Goal: Task Accomplishment & Management: Use online tool/utility

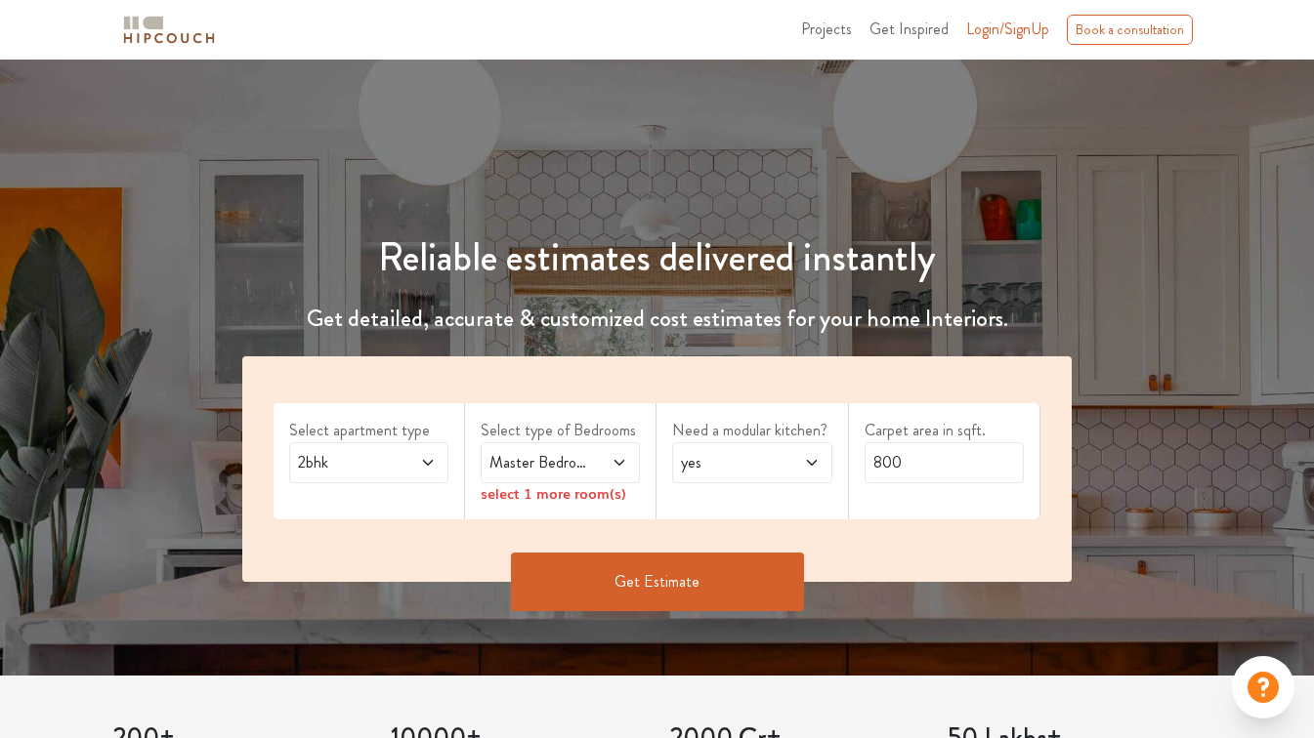
scroll to position [61, 0]
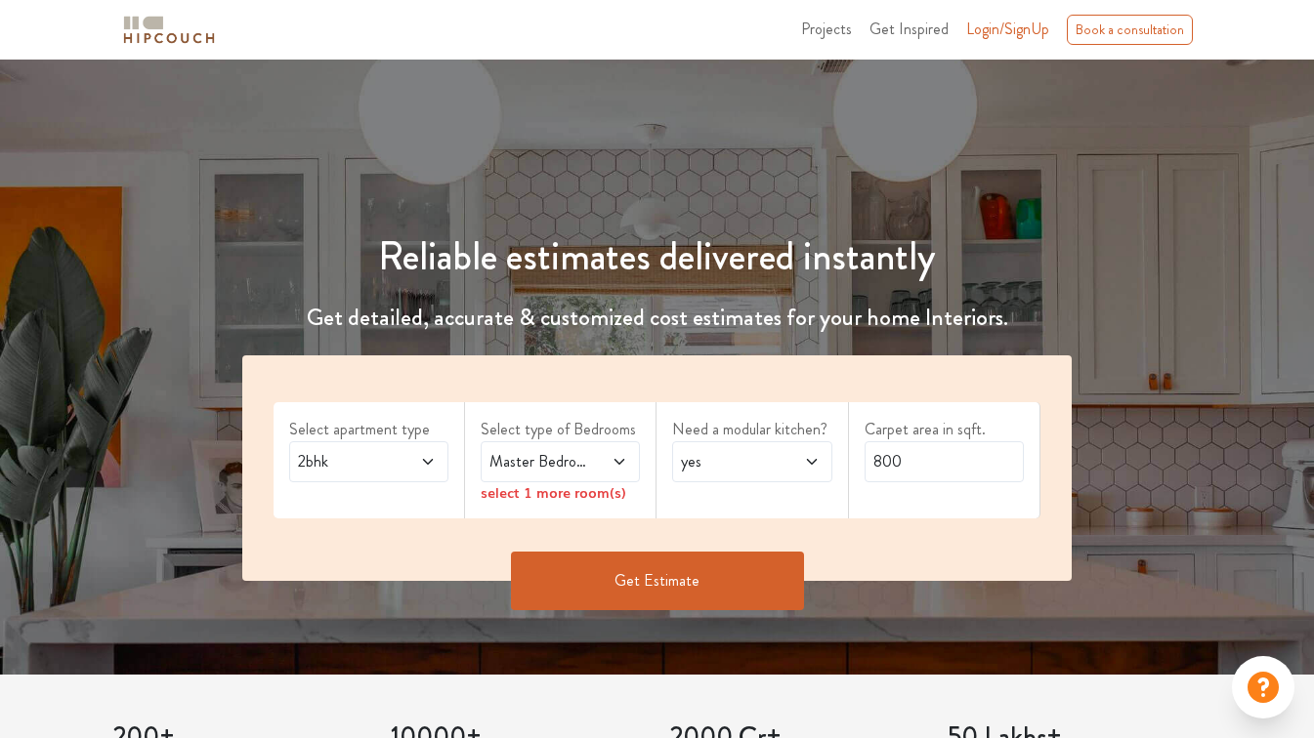
click at [437, 458] on div "2bhk" at bounding box center [368, 462] width 159 height 41
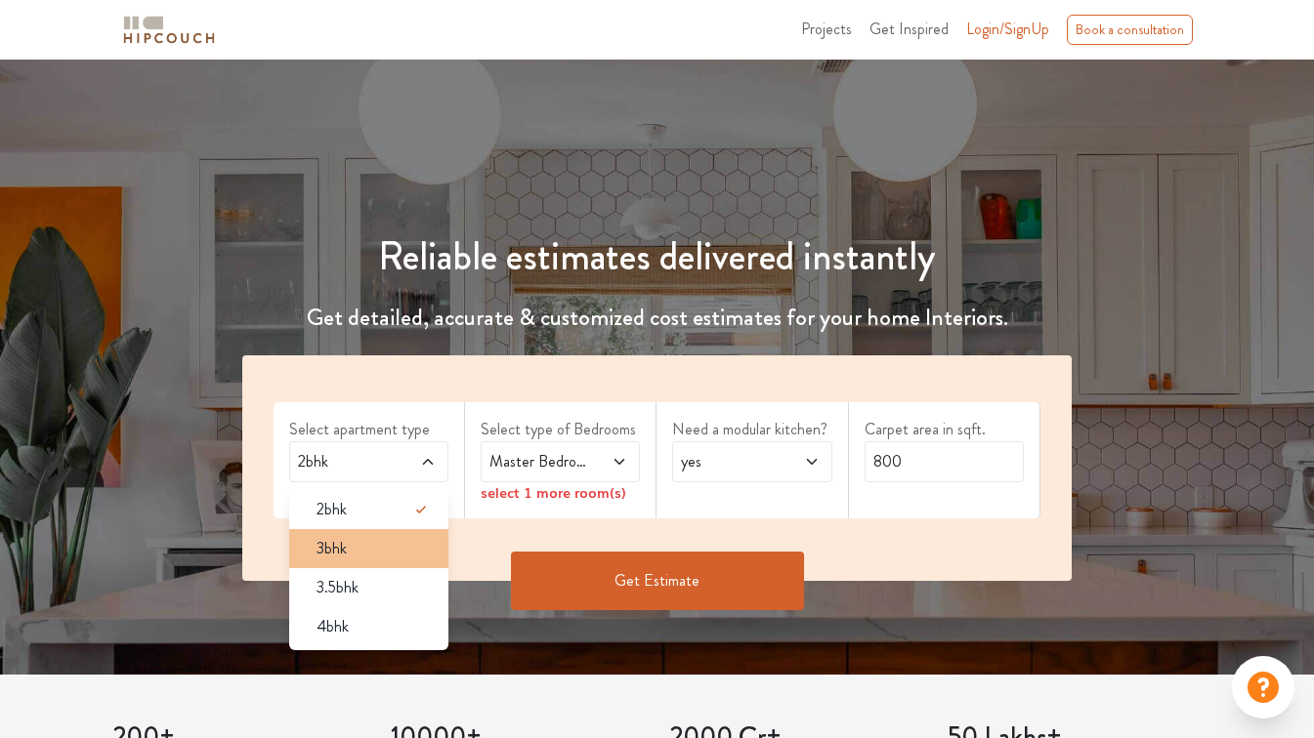
click at [354, 547] on div "3bhk" at bounding box center [374, 548] width 147 height 23
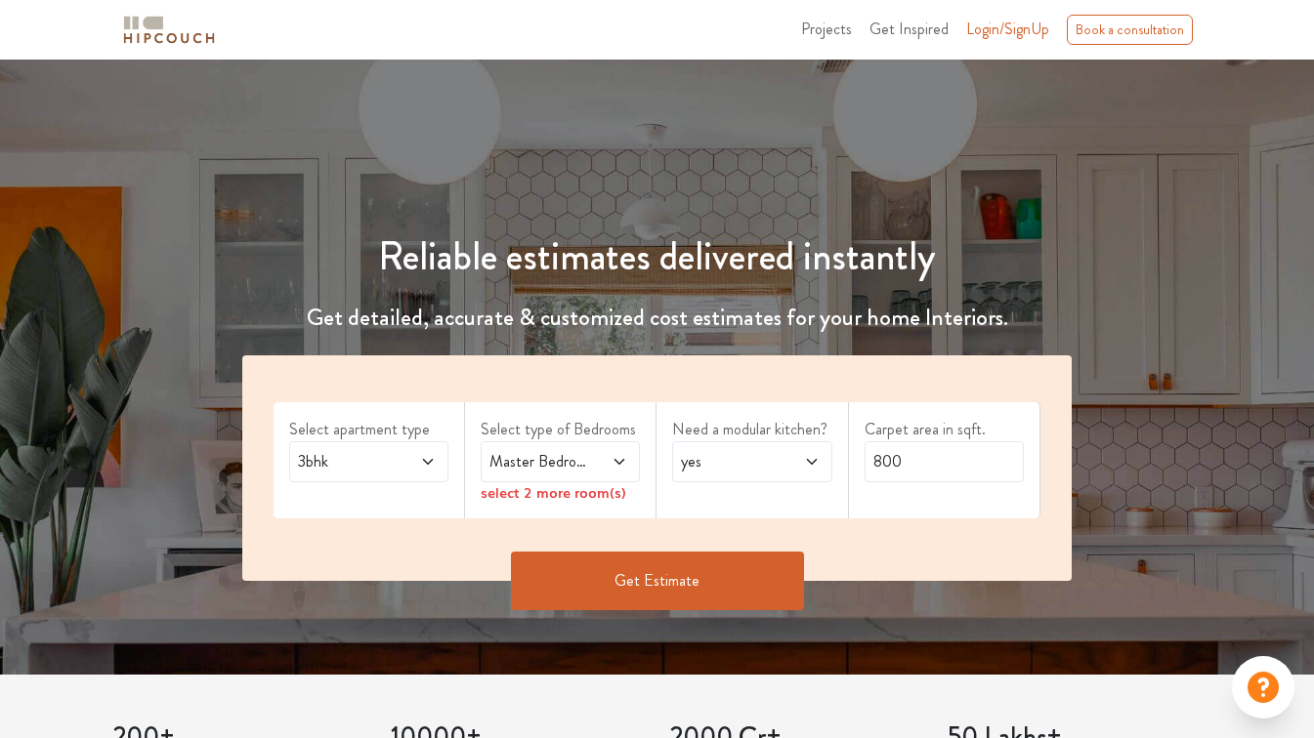
click at [617, 463] on icon at bounding box center [619, 462] width 16 height 16
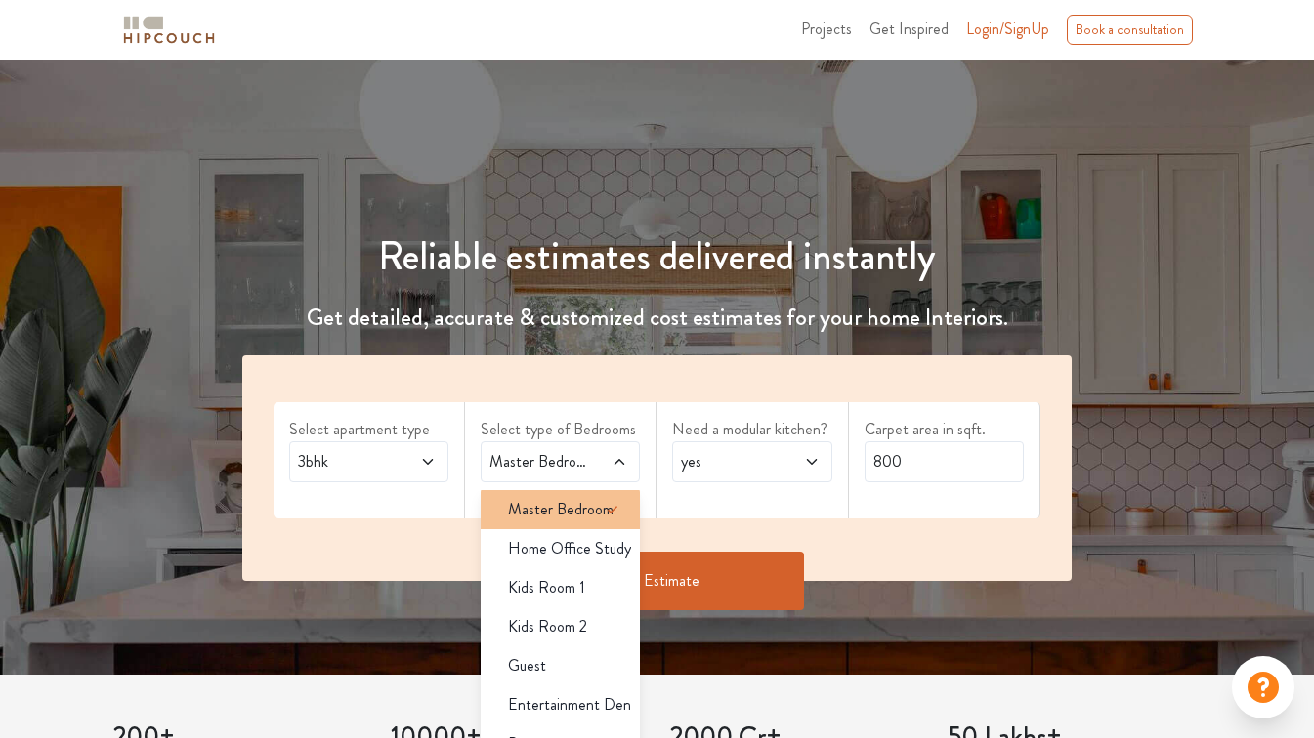
click at [537, 509] on span "Master Bedroom" at bounding box center [560, 509] width 105 height 23
click at [568, 519] on span "Master Bedroom" at bounding box center [560, 509] width 105 height 23
click at [736, 518] on div "Need a modular kitchen? yes" at bounding box center [751, 460] width 191 height 116
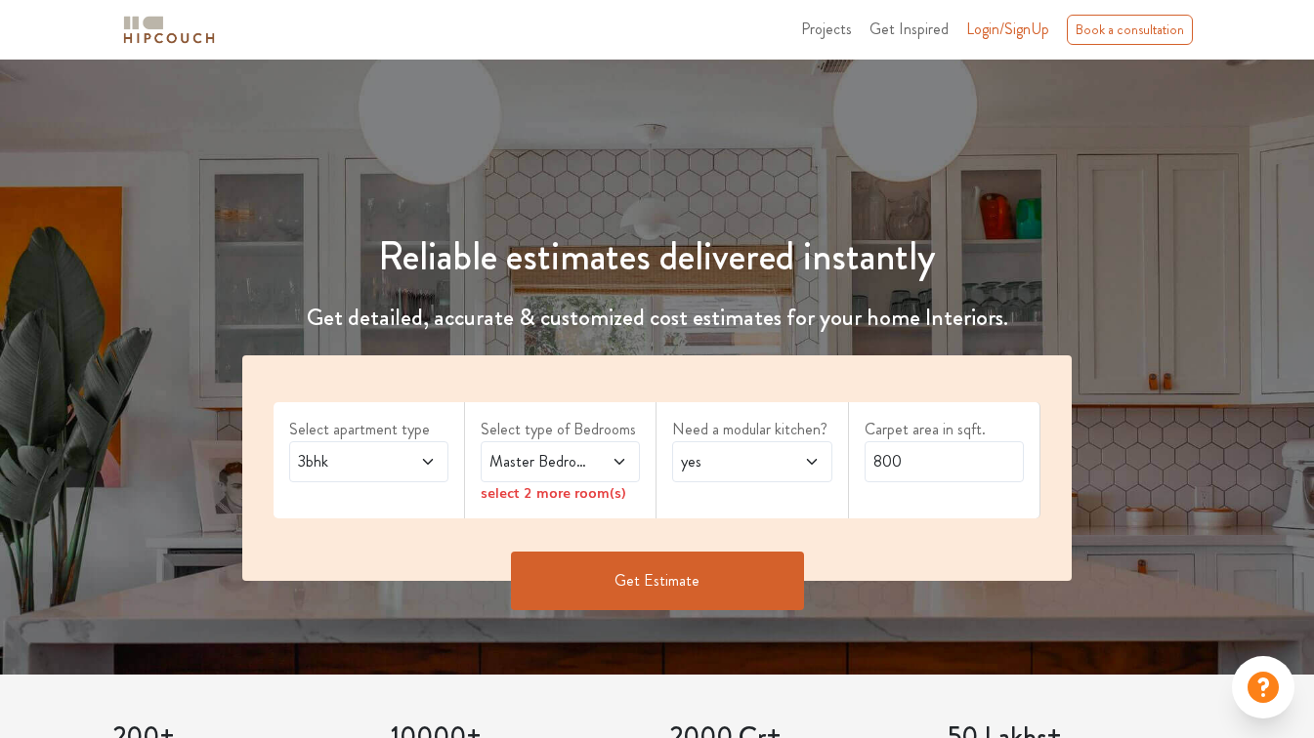
click at [625, 452] on span at bounding box center [609, 461] width 35 height 23
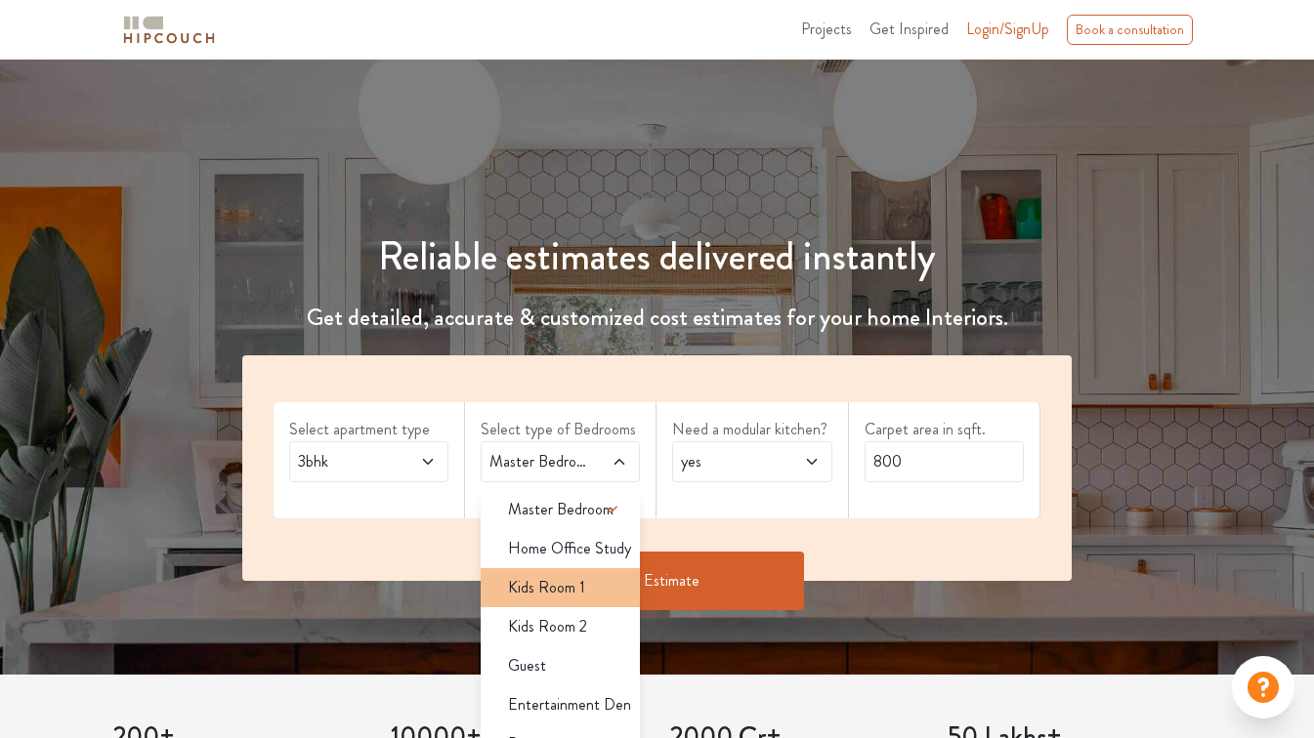
click at [581, 585] on span "Kids Room 1" at bounding box center [546, 587] width 77 height 23
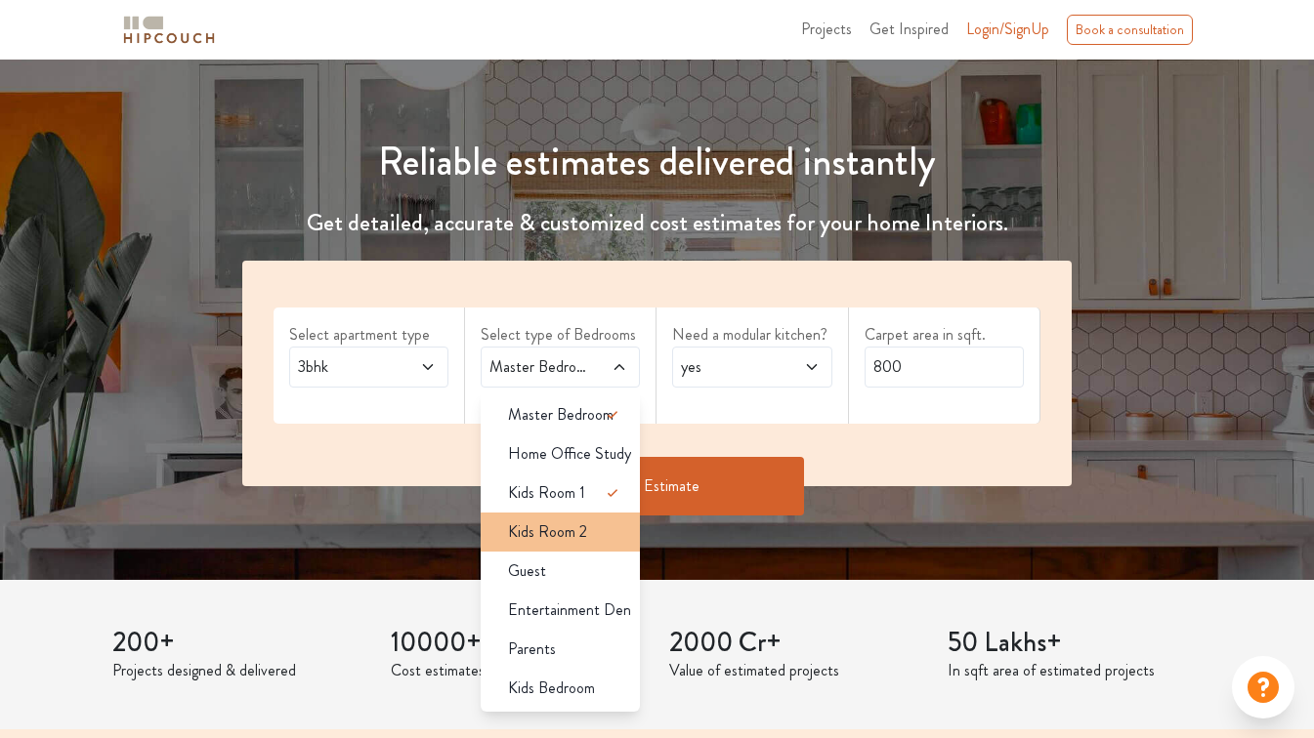
scroll to position [147, 0]
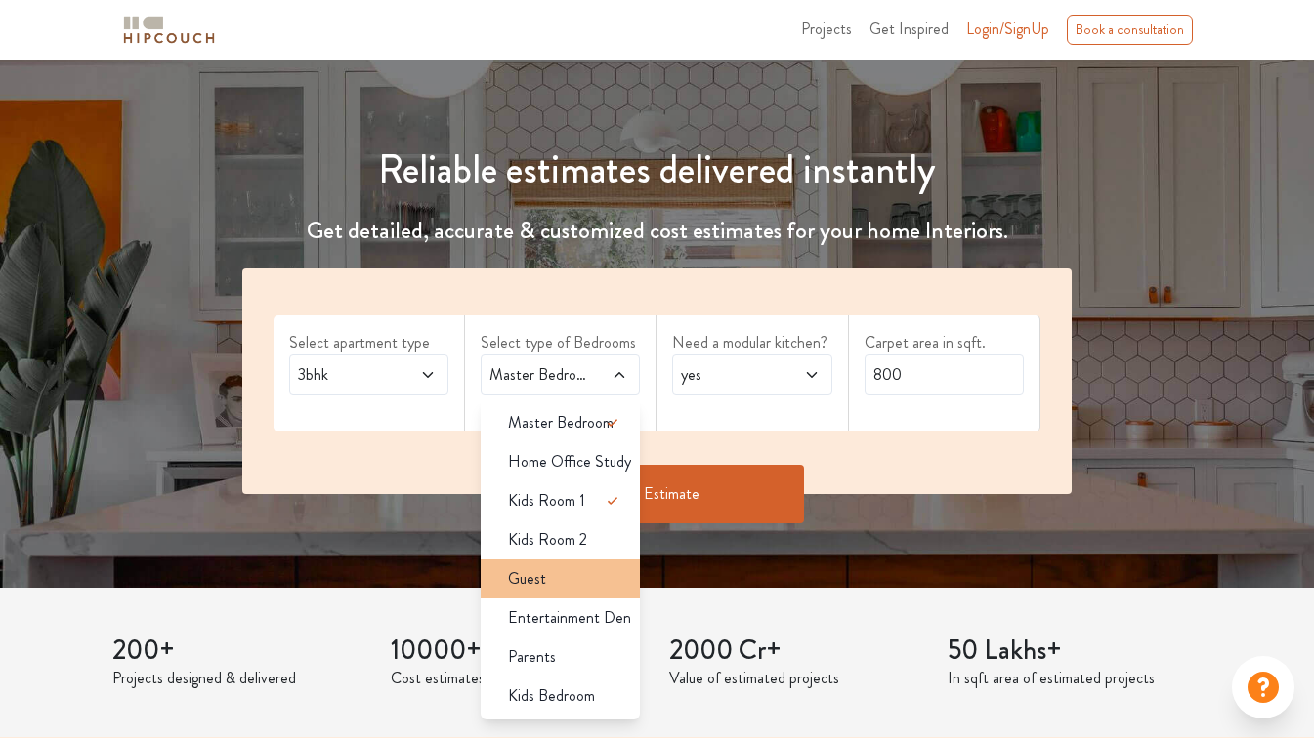
click at [557, 578] on div "Guest" at bounding box center [565, 579] width 147 height 23
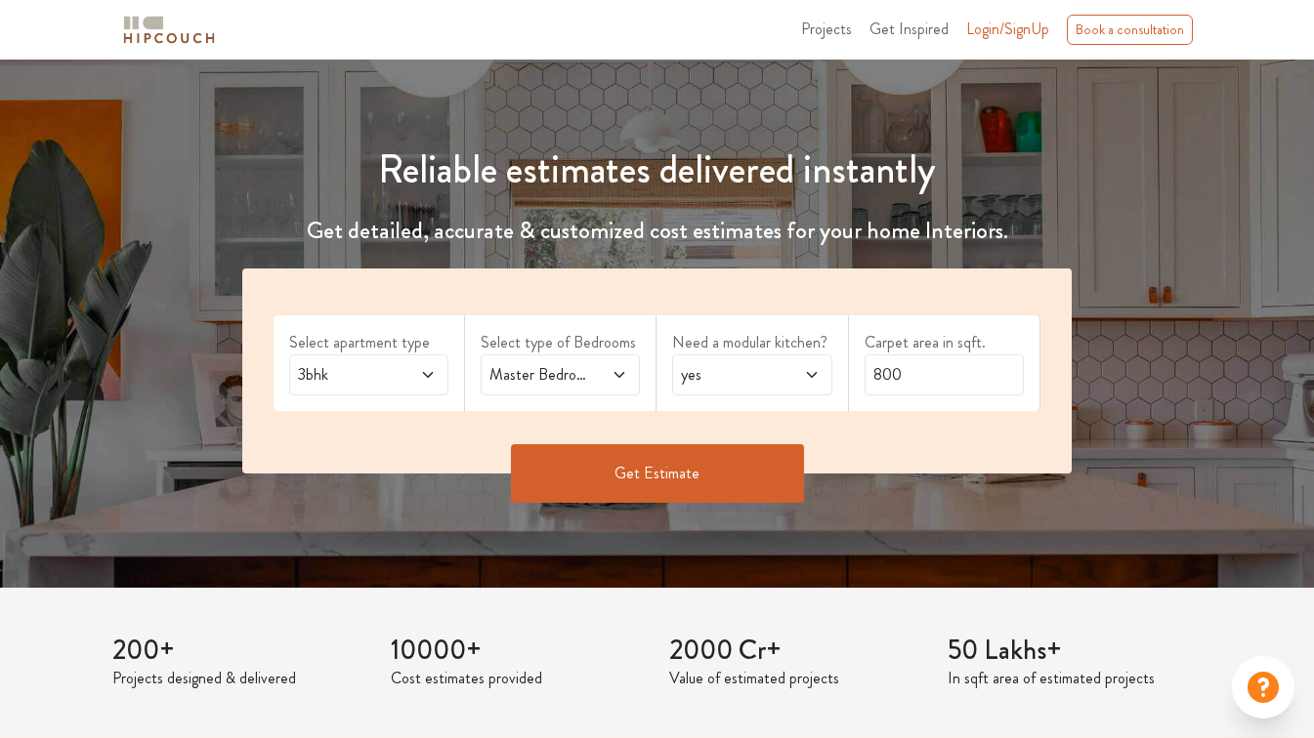
click at [802, 372] on span at bounding box center [800, 374] width 35 height 23
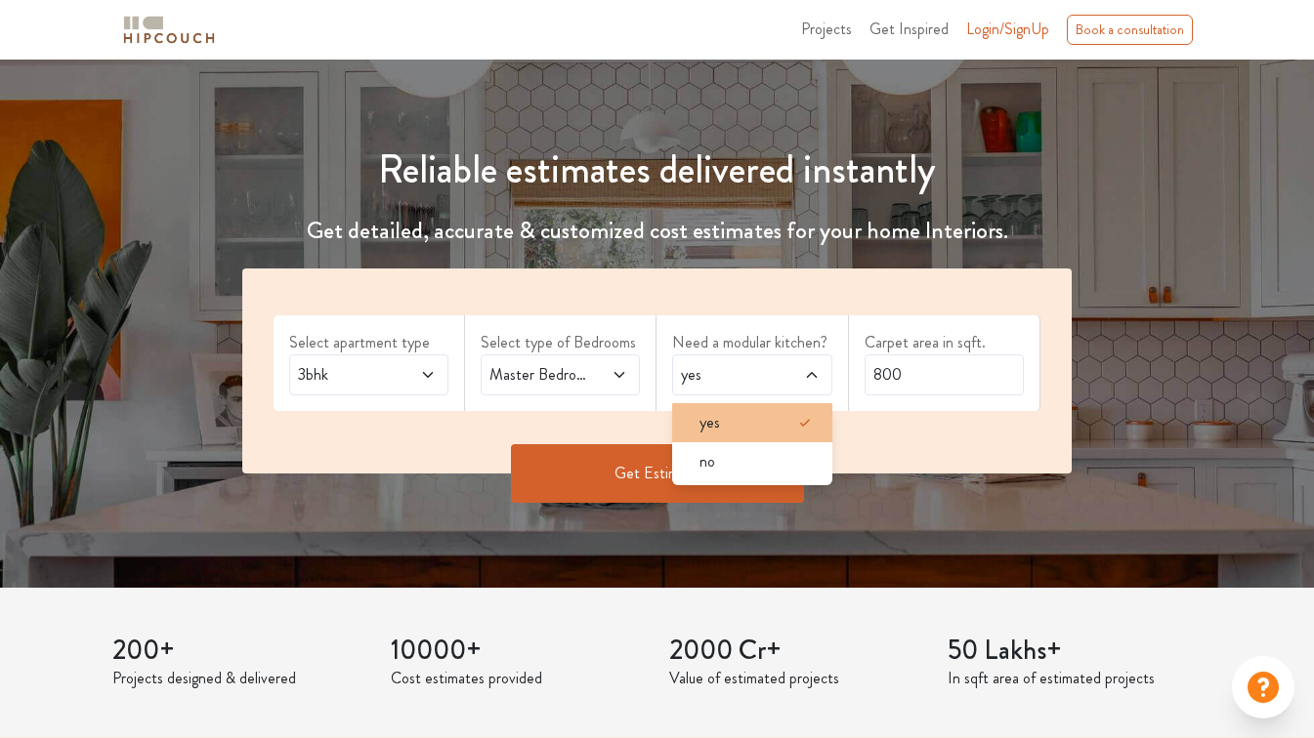
click at [783, 411] on div "yes" at bounding box center [757, 422] width 147 height 23
drag, startPoint x: 783, startPoint y: 411, endPoint x: 862, endPoint y: 387, distance: 82.8
click at [790, 411] on div "yes" at bounding box center [757, 422] width 147 height 23
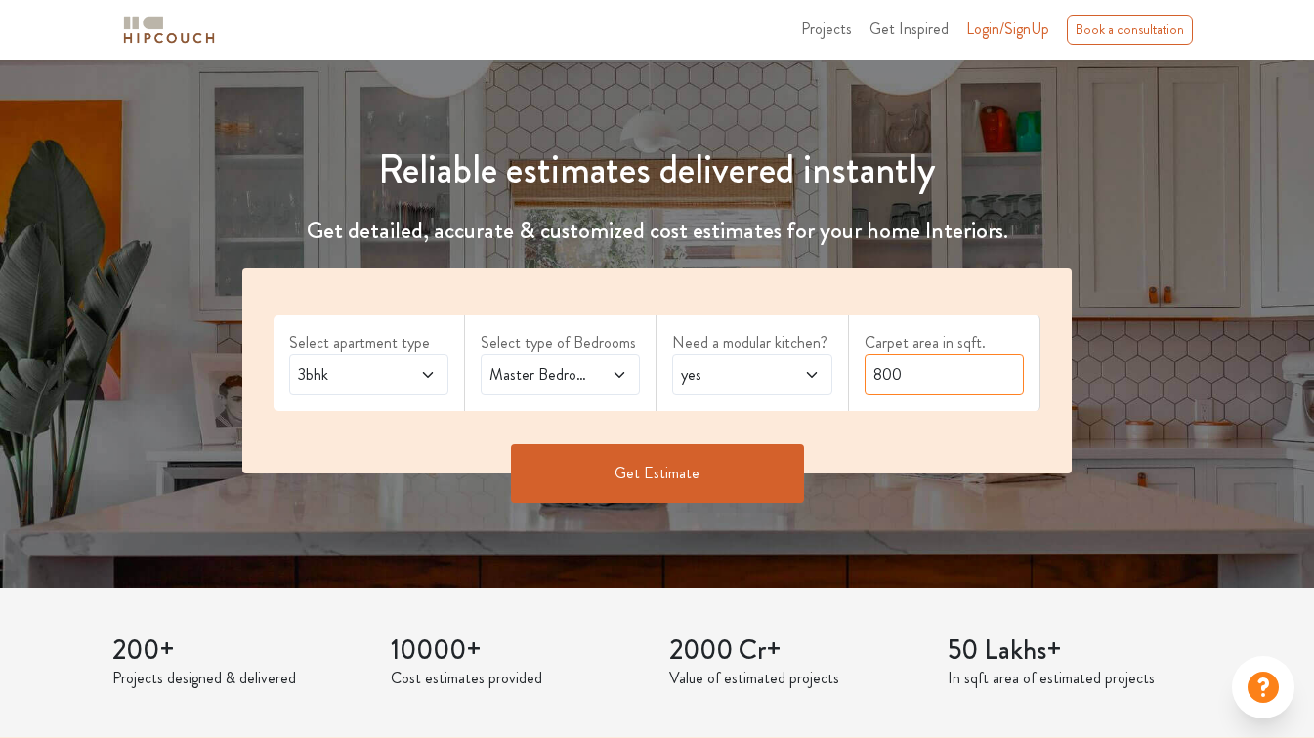
drag, startPoint x: 926, startPoint y: 378, endPoint x: 825, endPoint y: 380, distance: 100.6
click at [825, 380] on div "Select apartment type 3bhk Select type of Bedrooms Master Bedroom,Kids Room 1,G…" at bounding box center [656, 371] width 829 height 205
type input "2500"
click at [616, 467] on button "Get Estimate" at bounding box center [657, 473] width 293 height 59
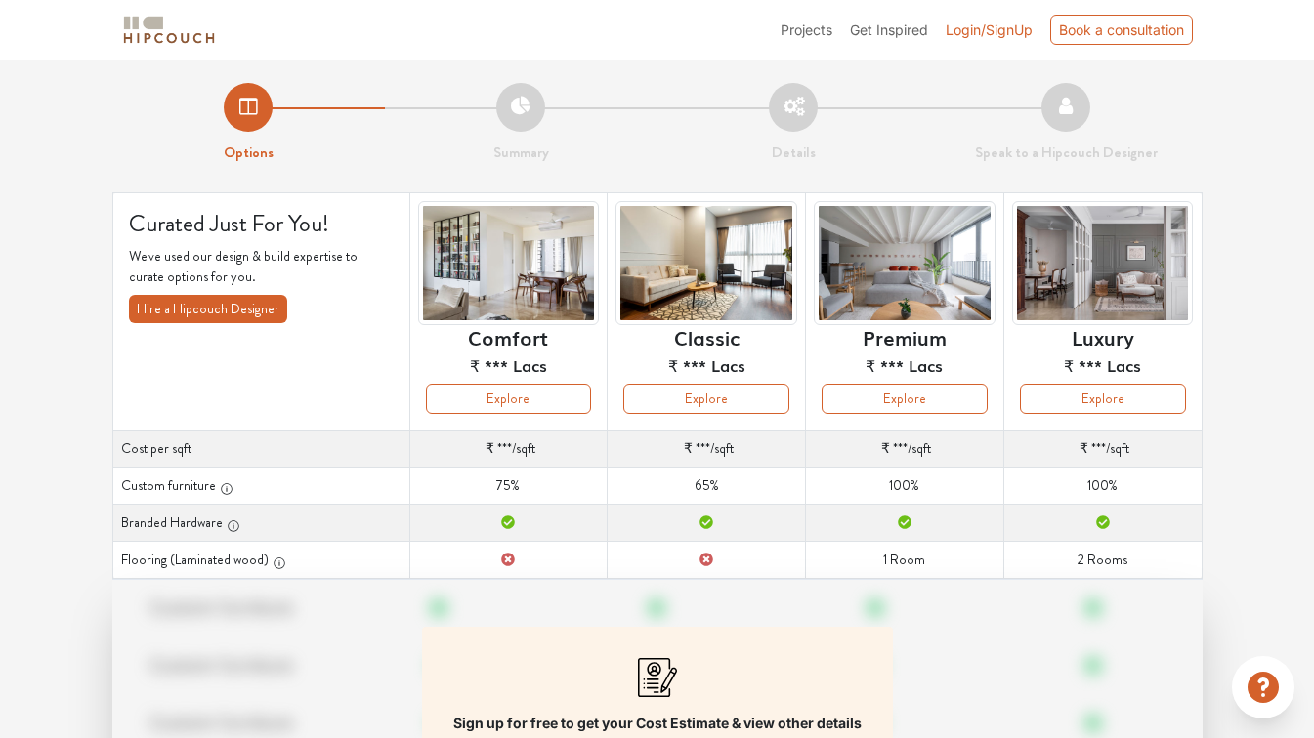
click at [989, 29] on span "Login/SignUp" at bounding box center [989, 29] width 87 height 17
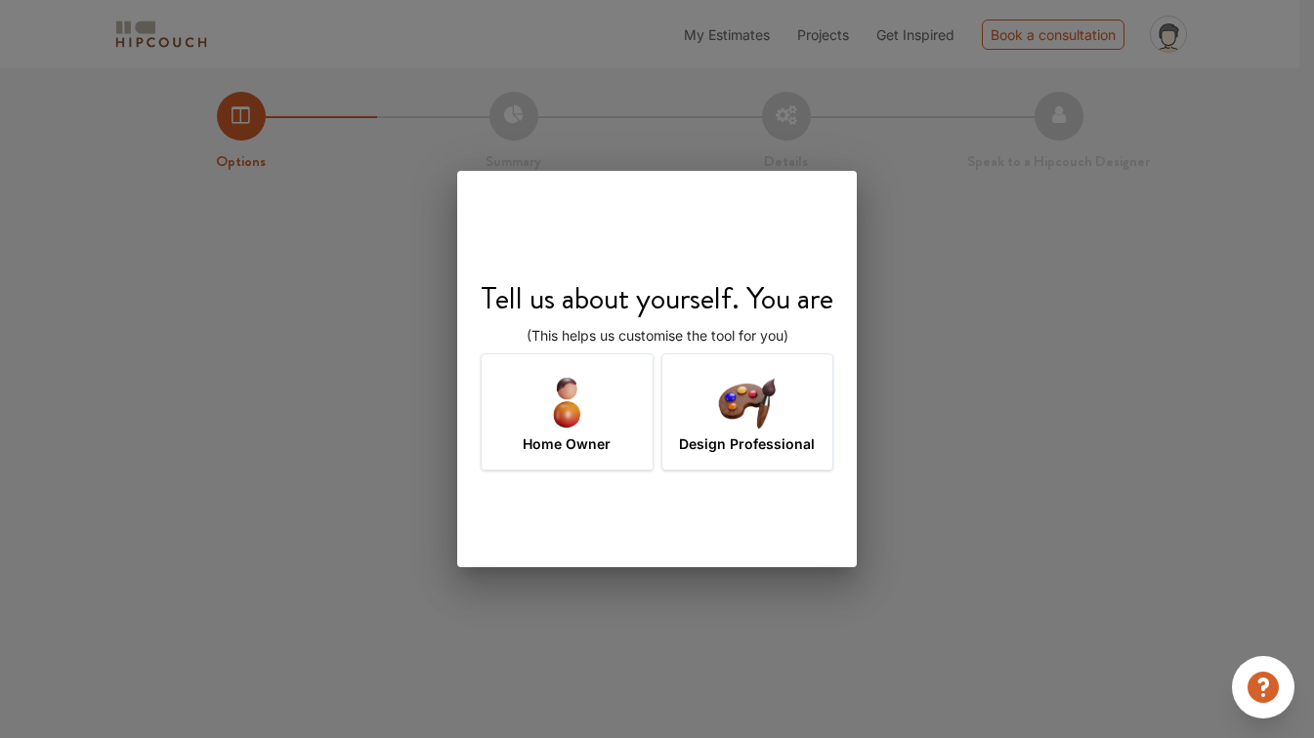
click at [743, 403] on img at bounding box center [746, 401] width 63 height 63
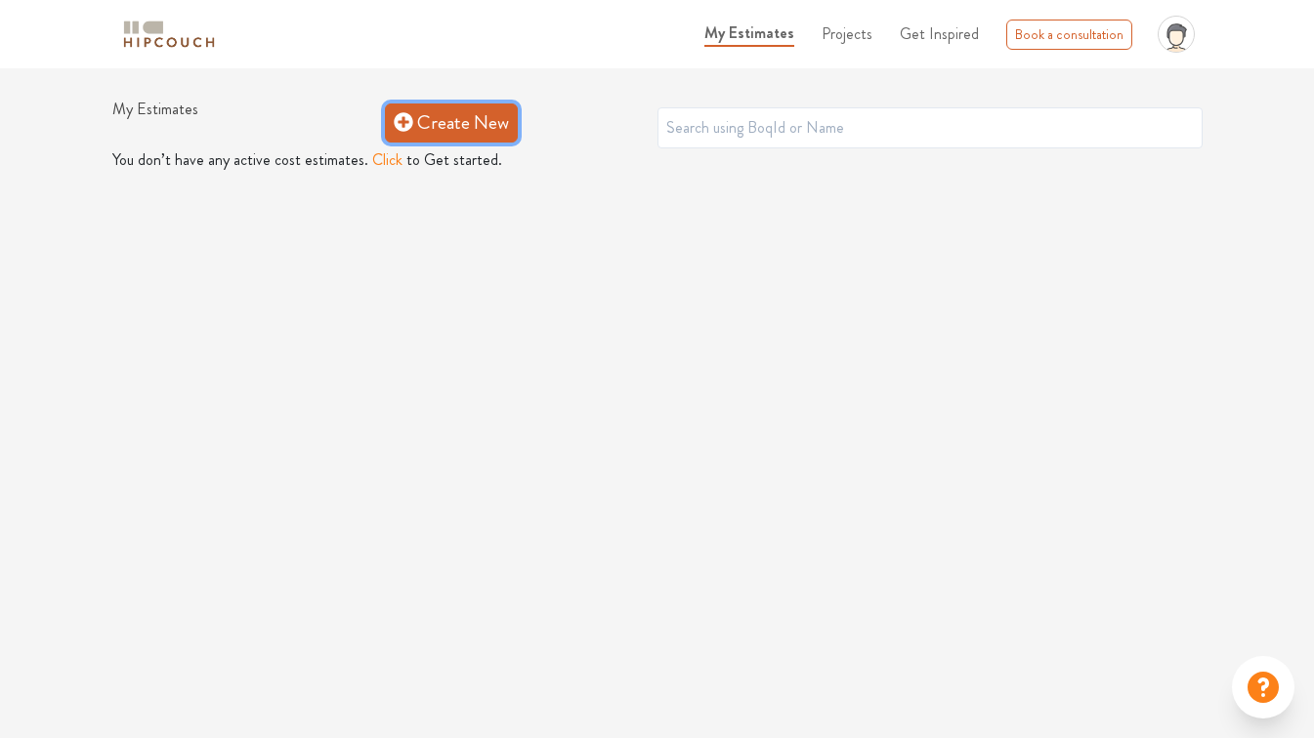
click at [464, 130] on link "Create New" at bounding box center [451, 123] width 133 height 39
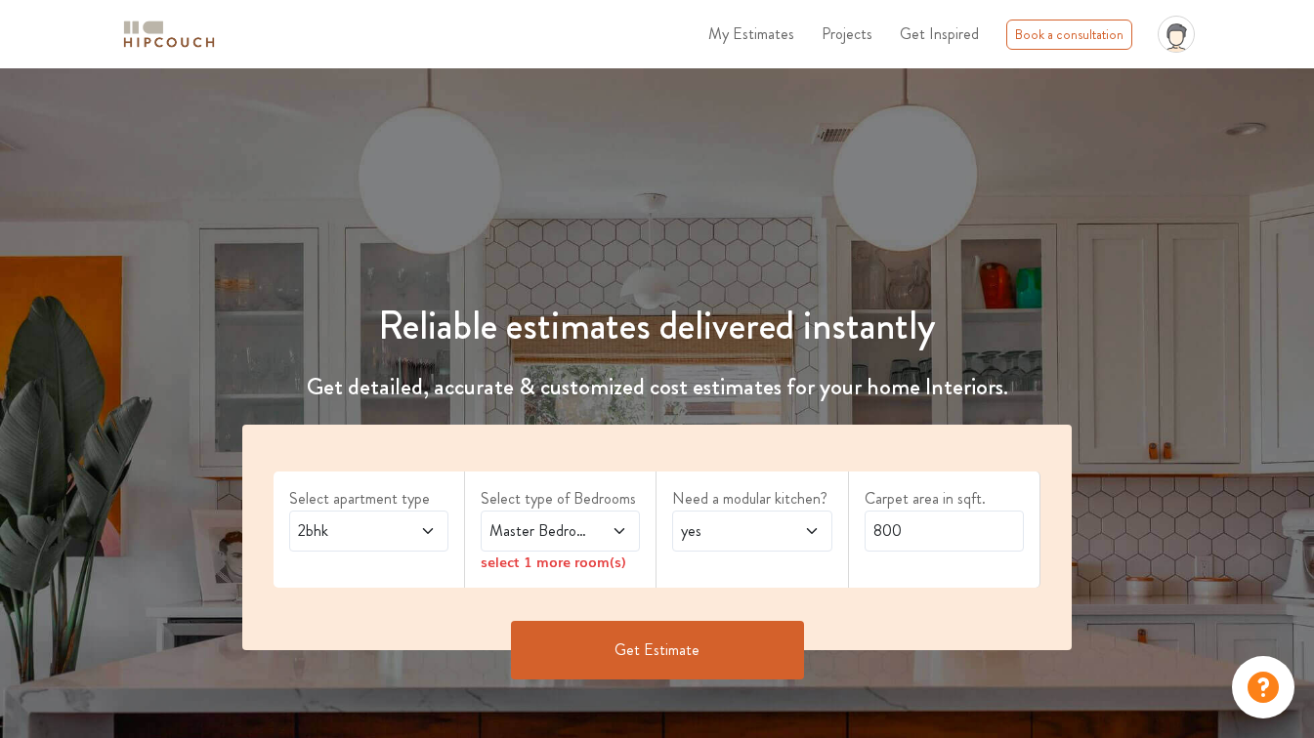
click at [427, 533] on icon at bounding box center [428, 531] width 10 height 6
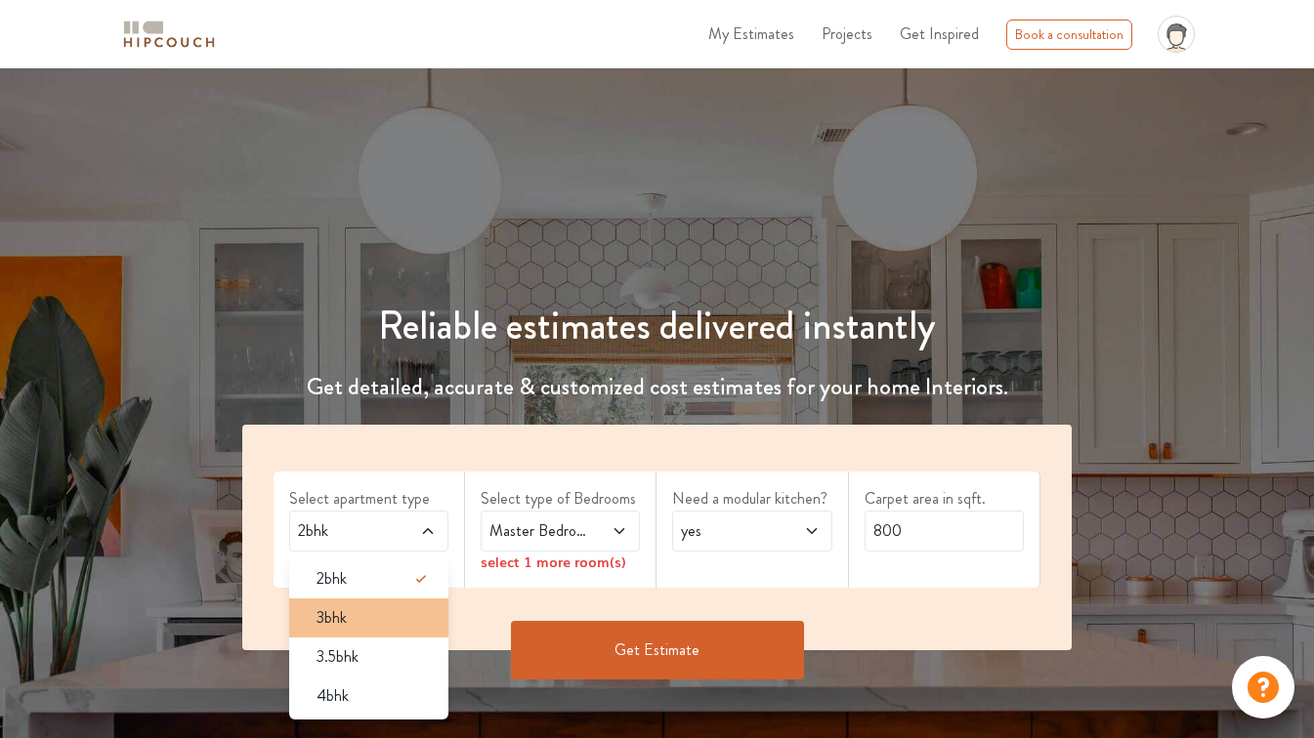
click at [346, 621] on span "3bhk" at bounding box center [331, 618] width 30 height 23
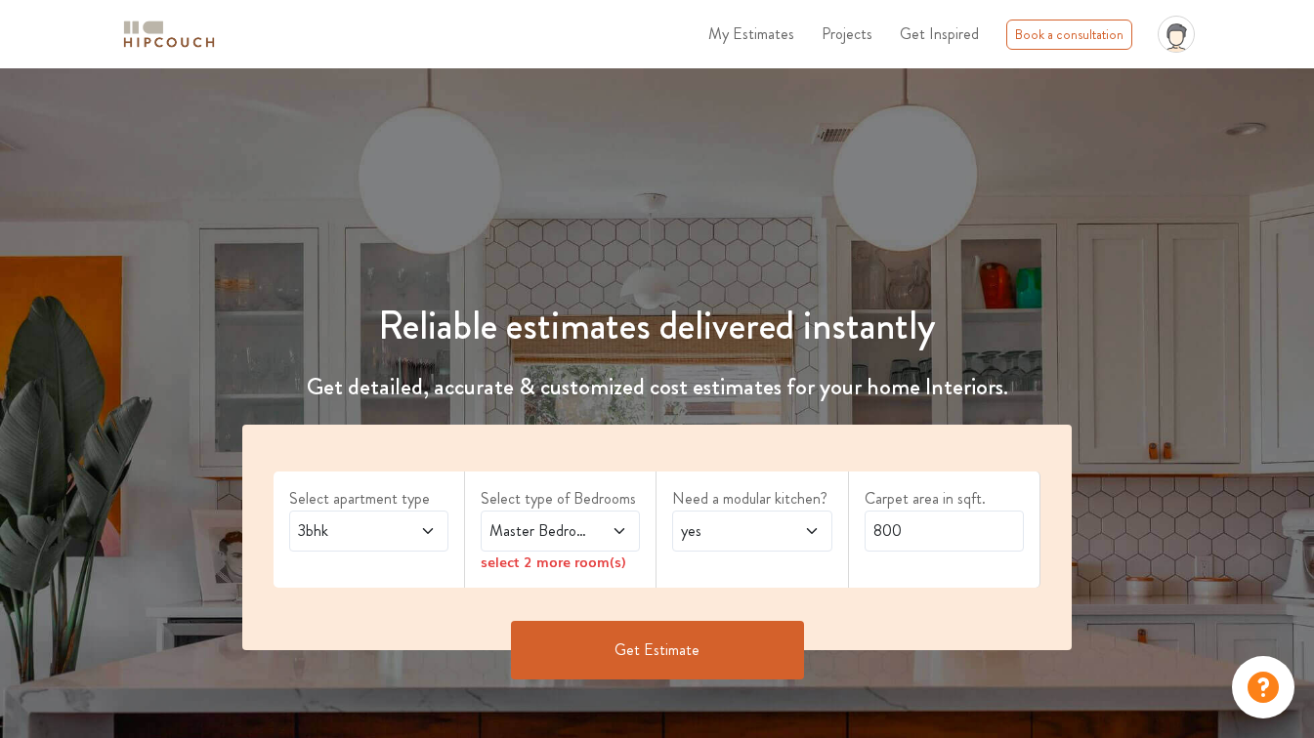
click at [625, 529] on icon at bounding box center [619, 532] width 16 height 16
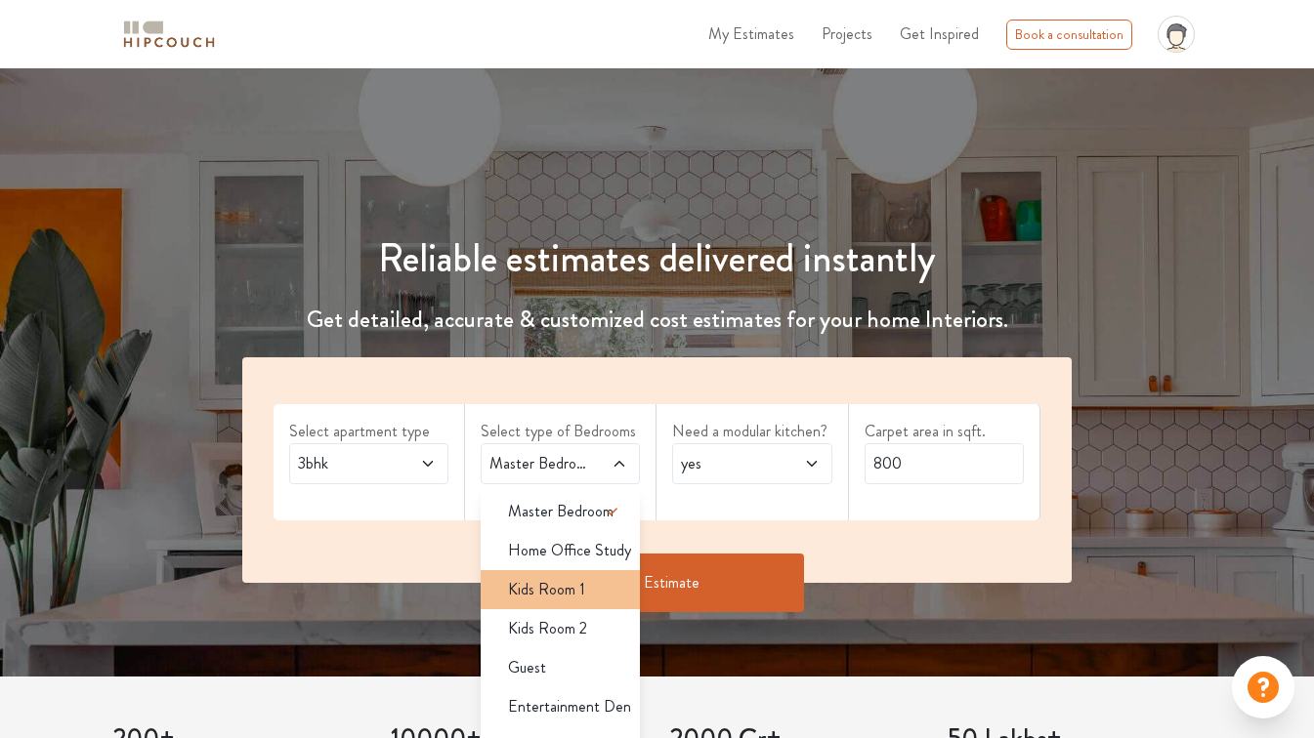
scroll to position [78, 0]
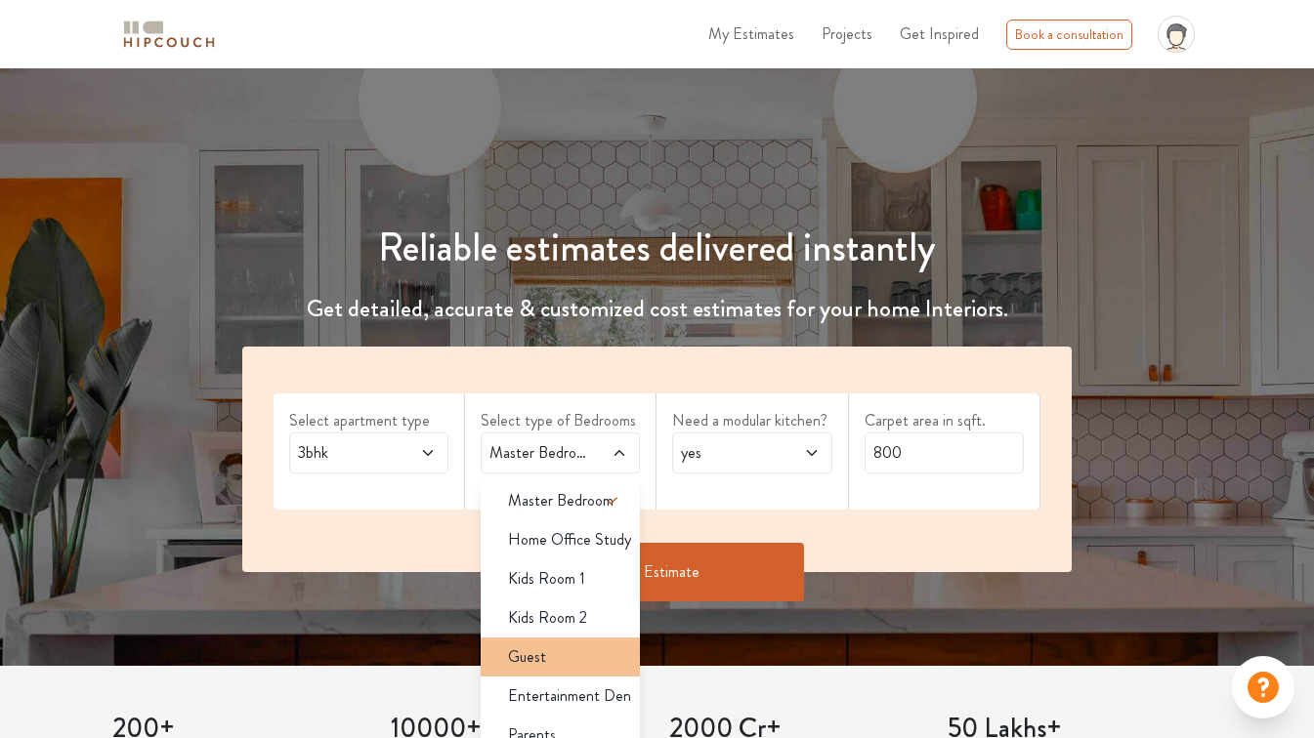
click at [554, 650] on div "Guest" at bounding box center [565, 657] width 147 height 23
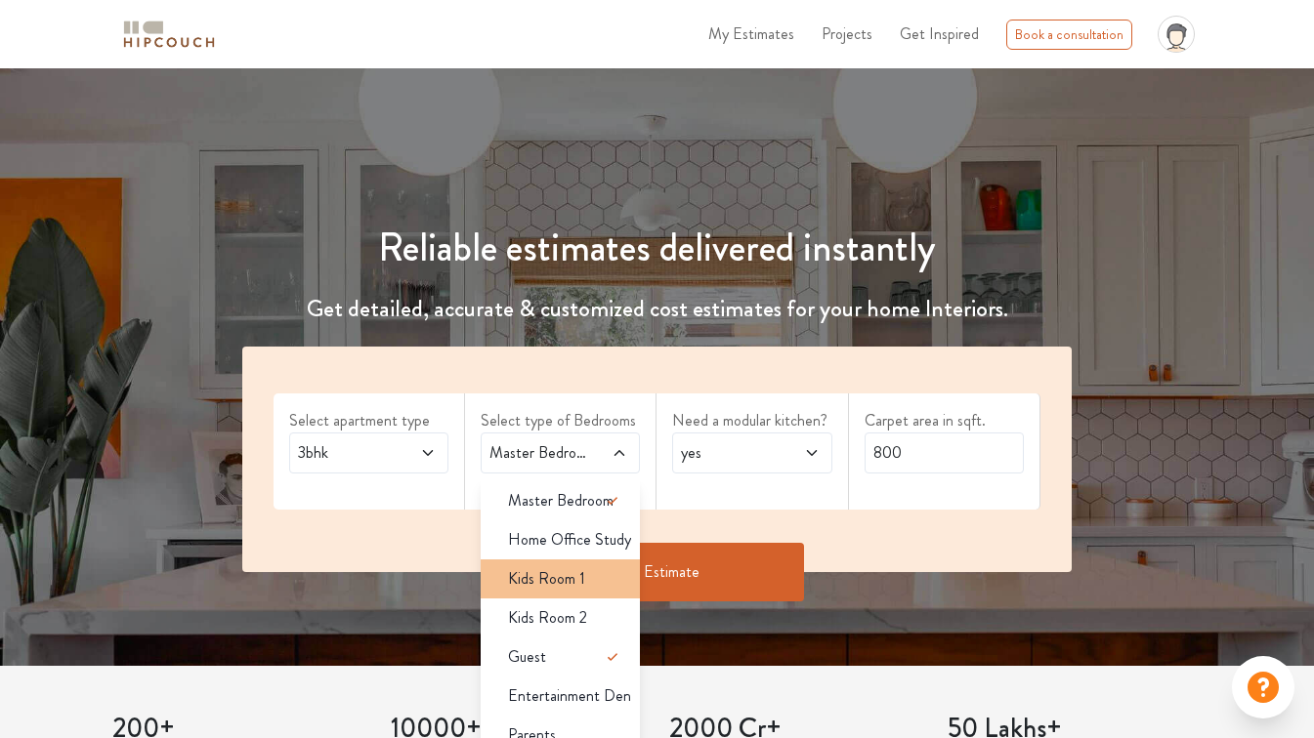
click at [546, 583] on span "Kids Room 1" at bounding box center [546, 579] width 77 height 23
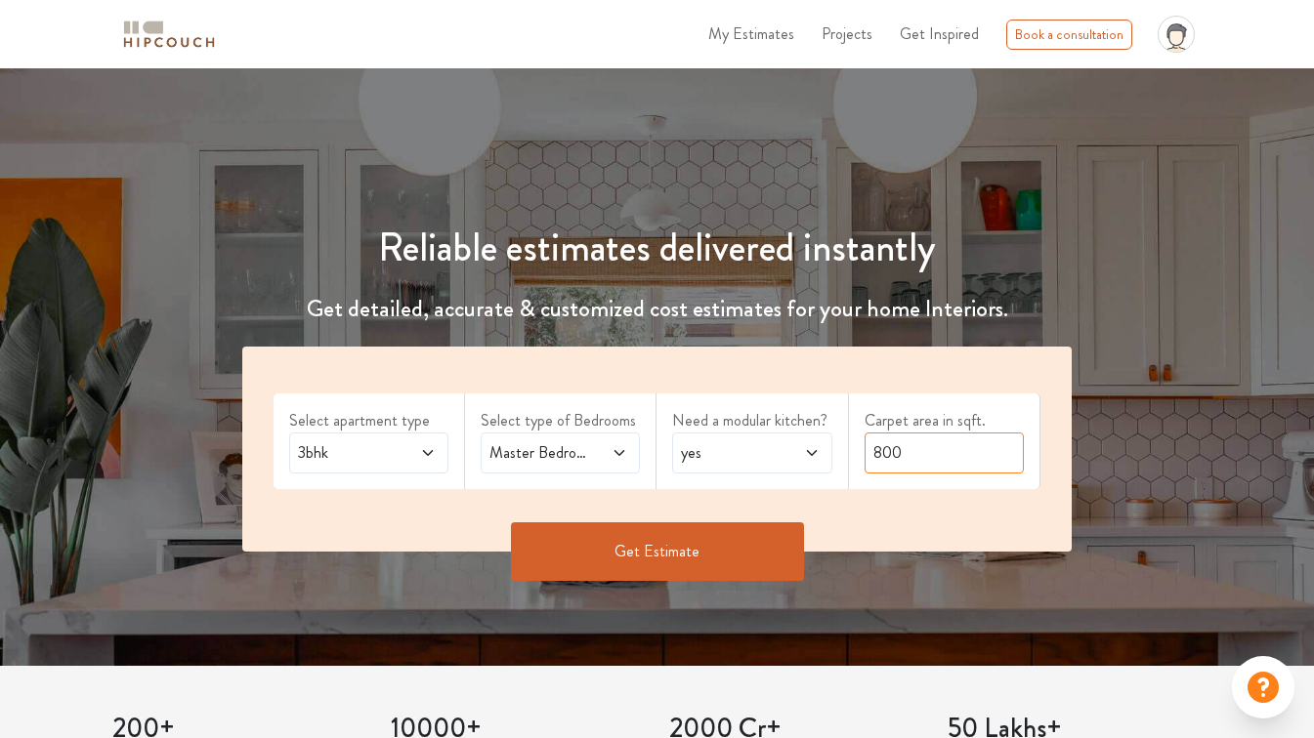
drag, startPoint x: 833, startPoint y: 462, endPoint x: 808, endPoint y: 462, distance: 25.4
click at [808, 462] on div "Select apartment type 3bhk Select type of Bedrooms Master Bedroom,Kids Room 1,G…" at bounding box center [656, 449] width 829 height 205
type input "2500"
click at [605, 555] on button "Get Estimate" at bounding box center [657, 552] width 293 height 59
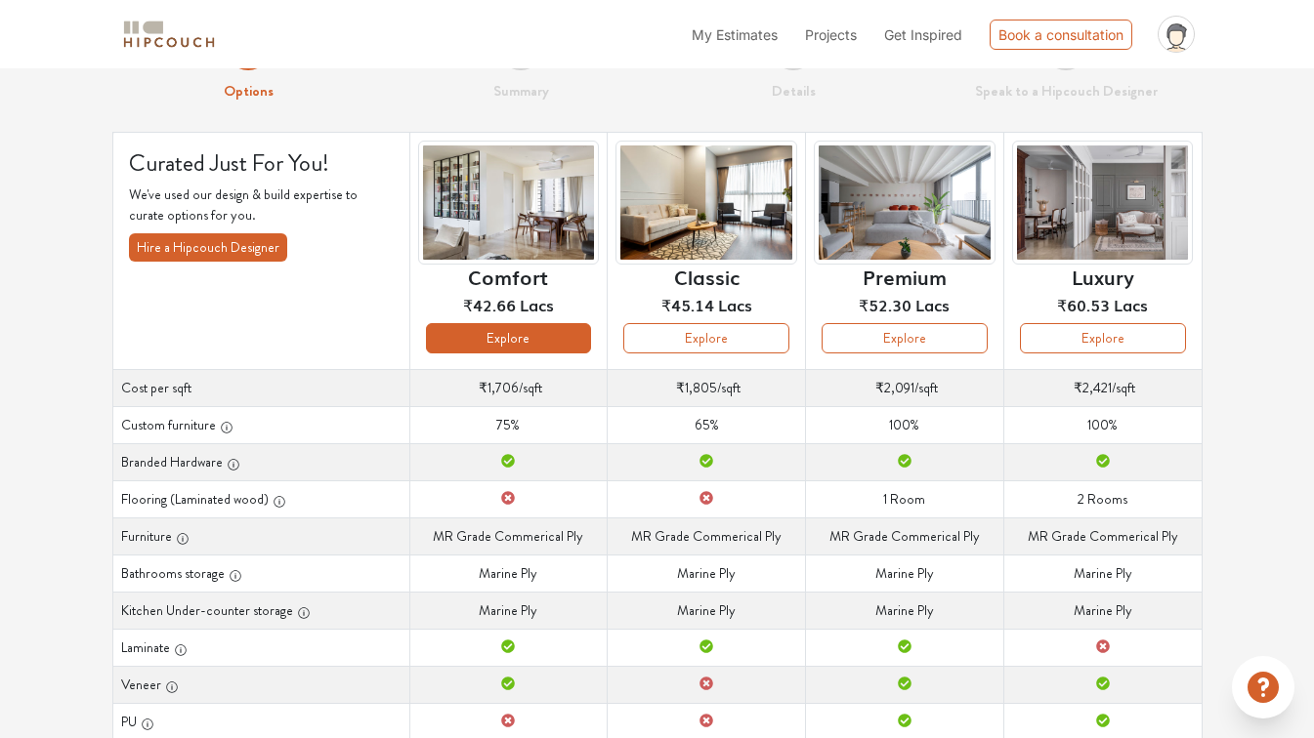
scroll to position [69, 0]
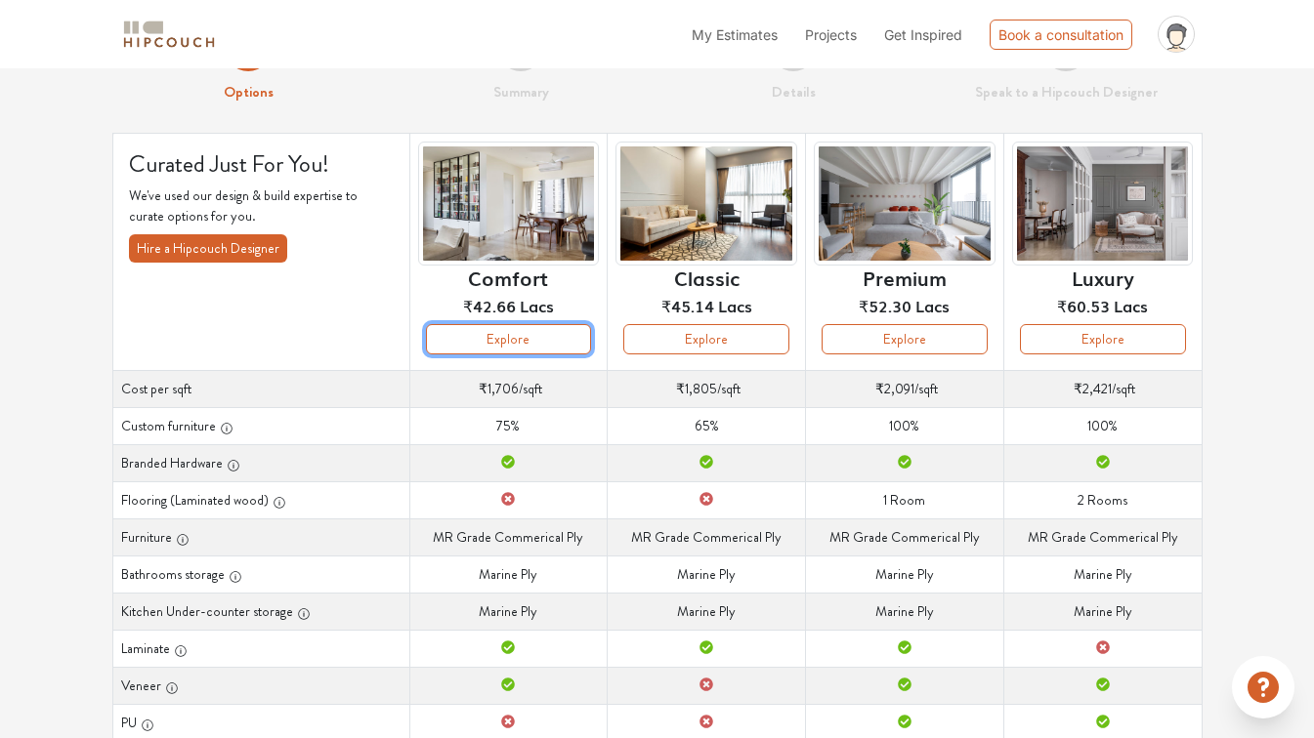
click at [544, 331] on button "Explore" at bounding box center [509, 339] width 166 height 30
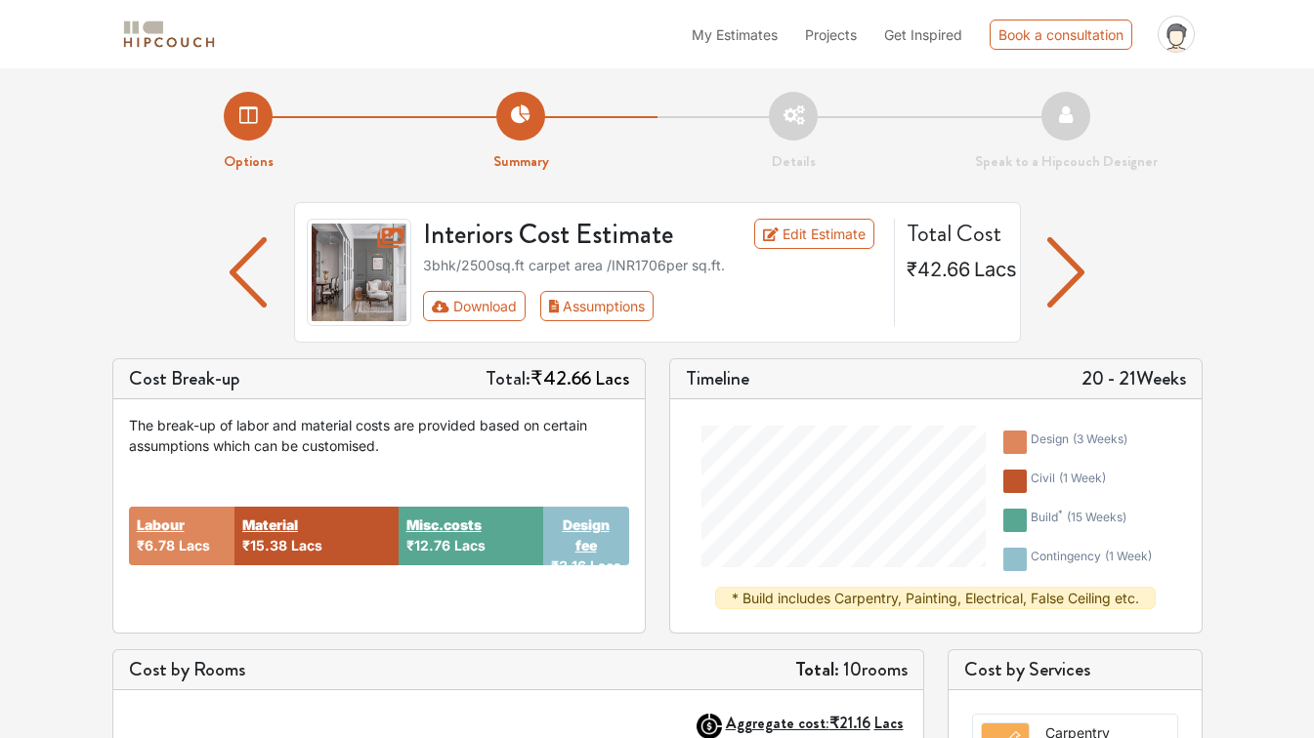
click at [1075, 275] on img "button" at bounding box center [1066, 272] width 38 height 70
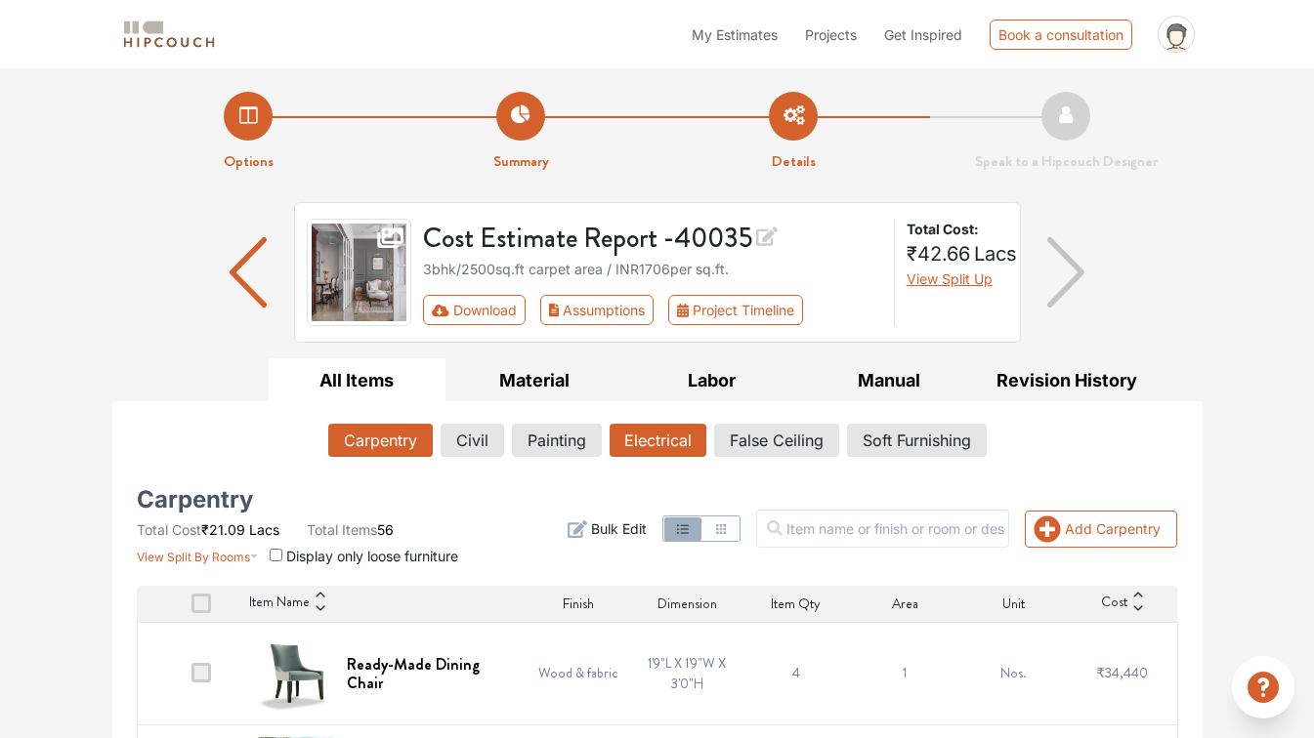
click at [673, 443] on button "Electrical" at bounding box center [658, 440] width 97 height 33
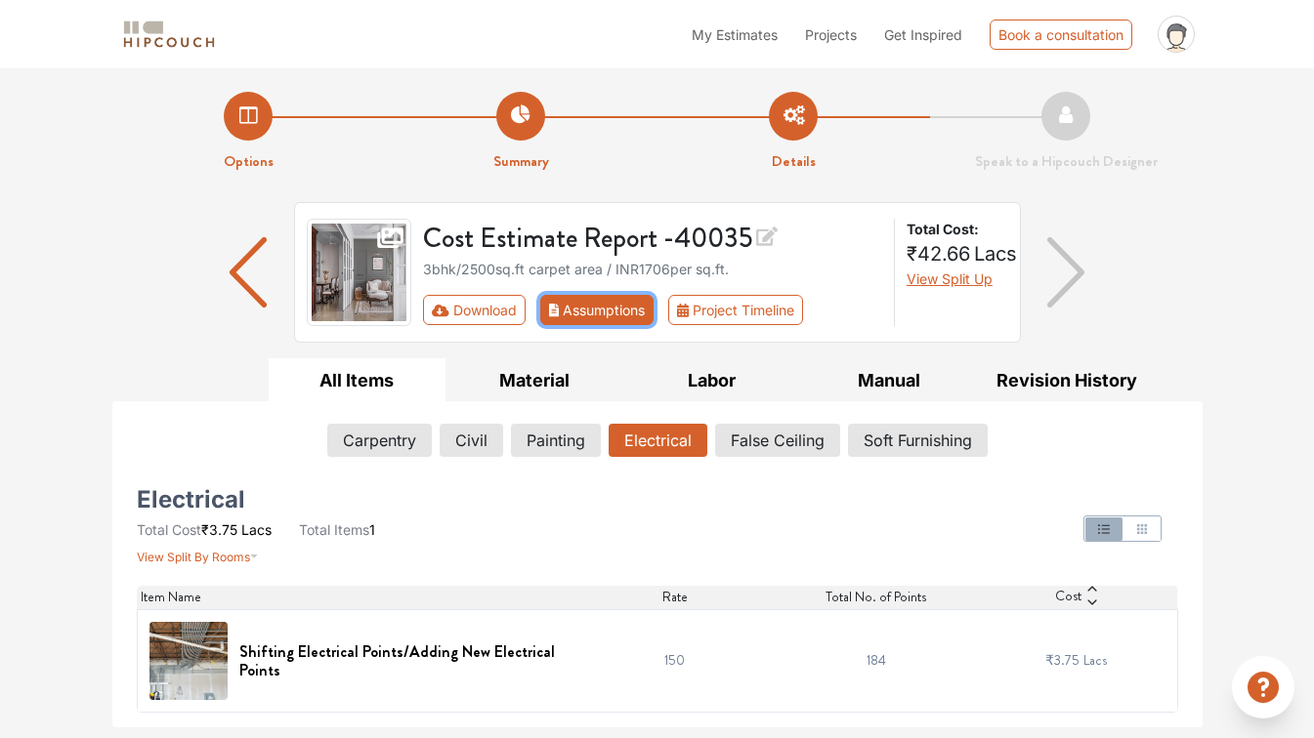
click at [580, 301] on button "Assumptions" at bounding box center [597, 310] width 114 height 30
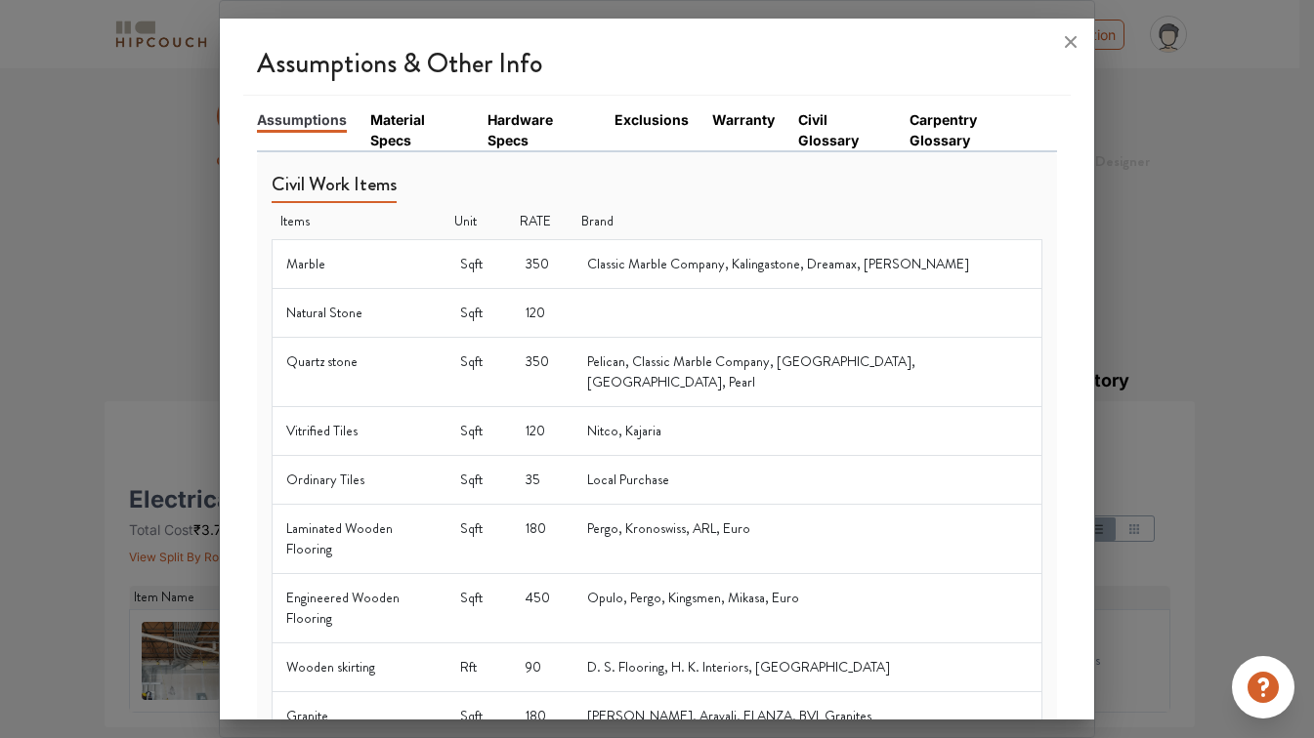
click at [396, 127] on link "Material Specs" at bounding box center [417, 129] width 94 height 41
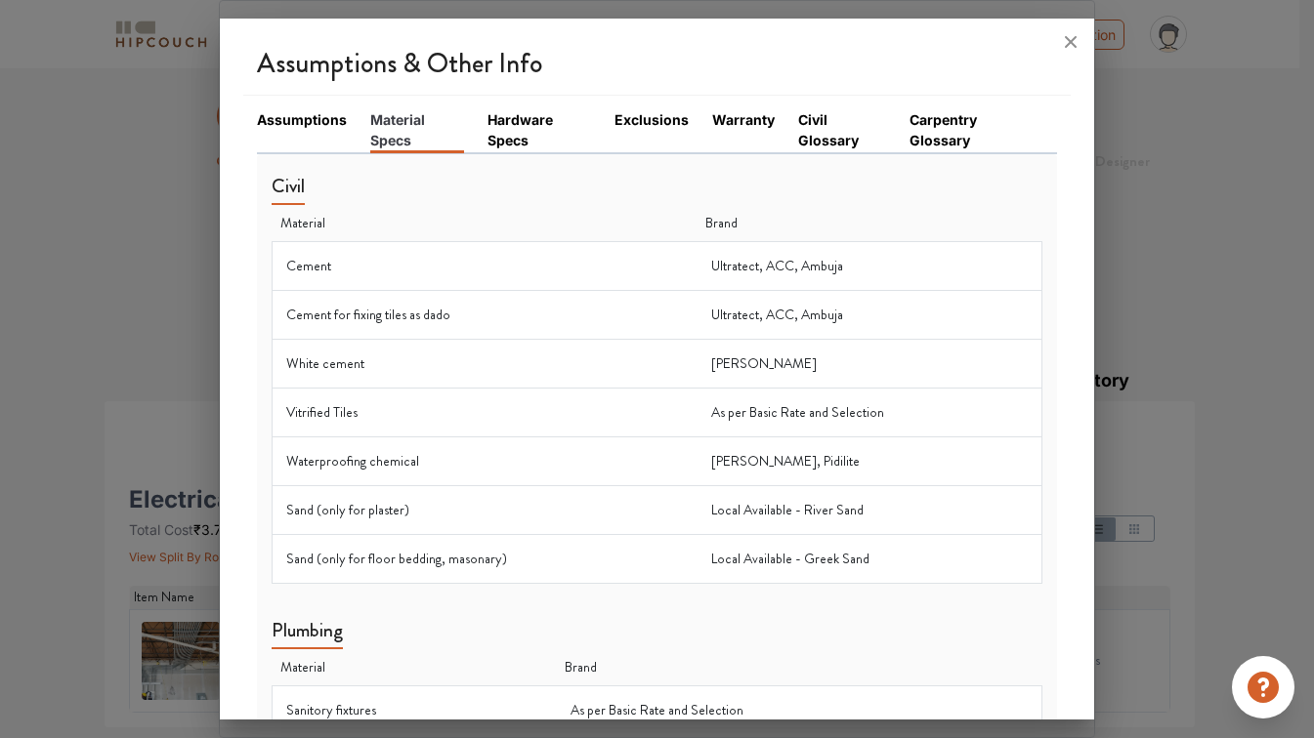
click at [490, 126] on link "Hardware Specs" at bounding box center [539, 129] width 104 height 41
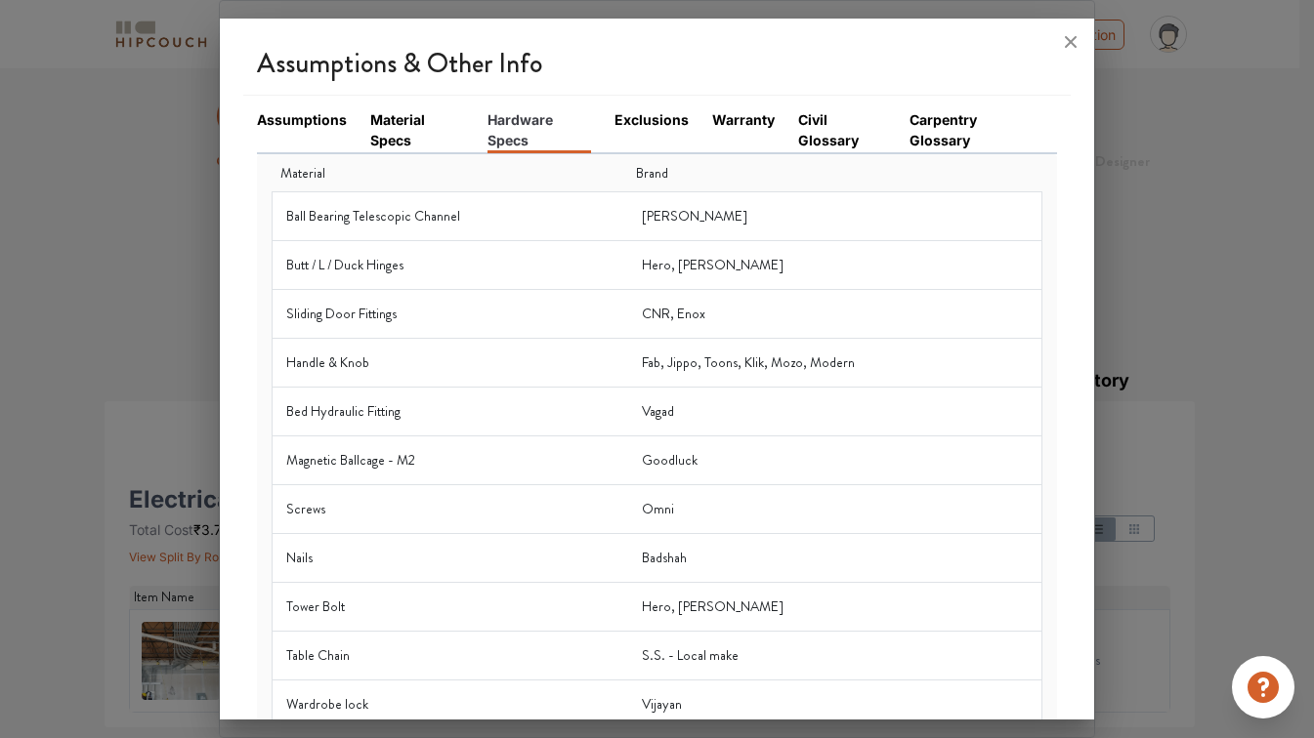
click at [662, 121] on link "Exclusions" at bounding box center [651, 119] width 74 height 21
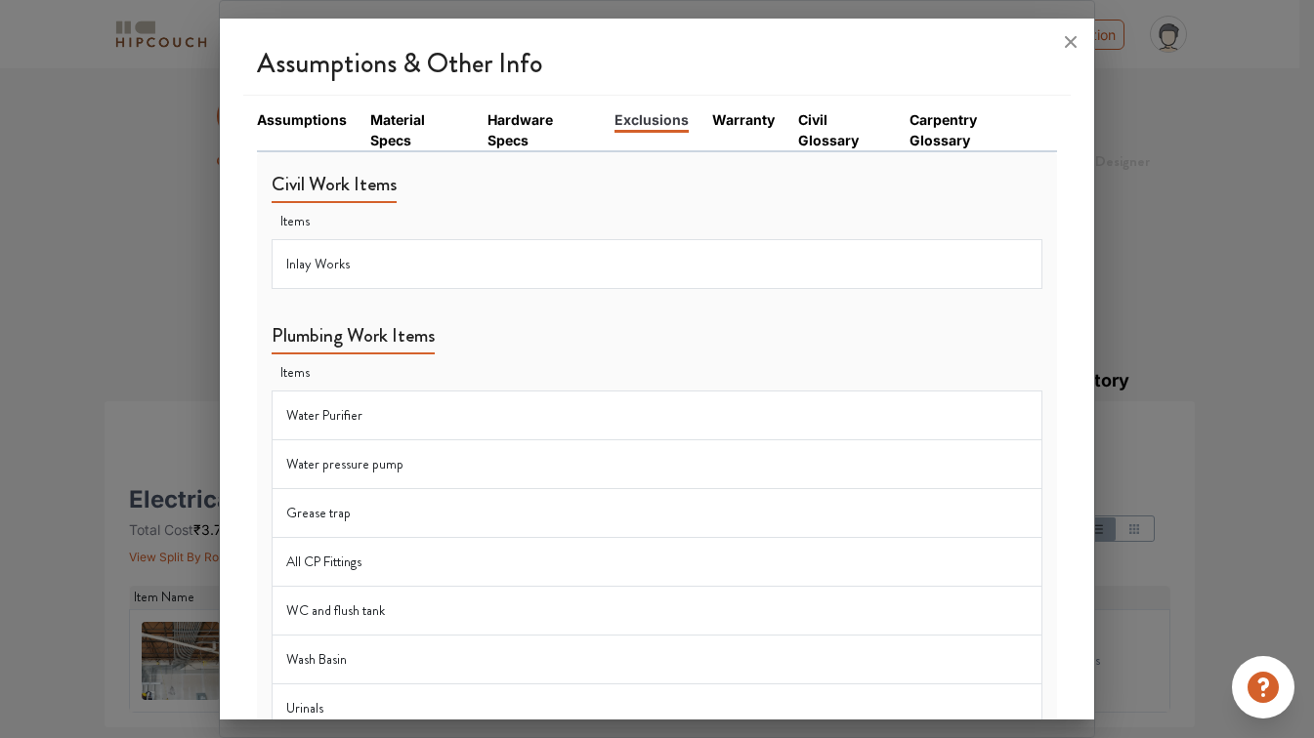
click at [738, 118] on link "Warranty" at bounding box center [743, 119] width 63 height 21
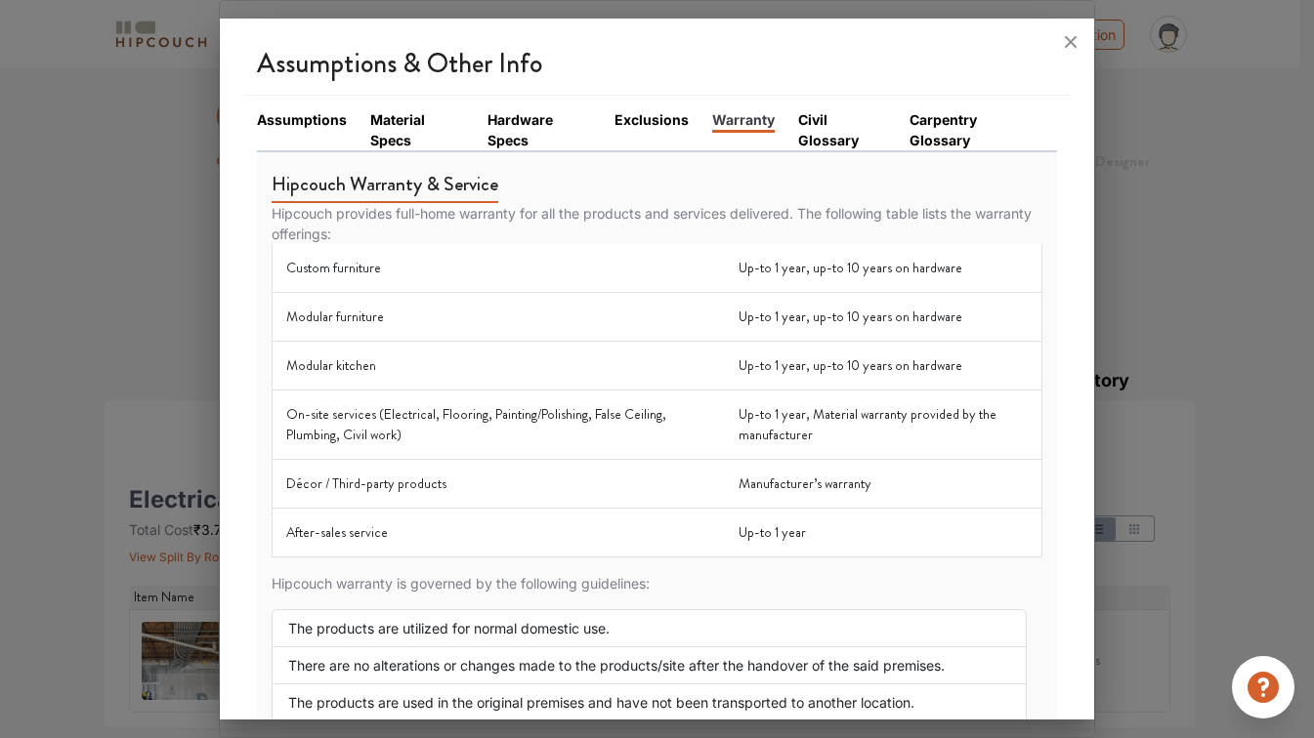
click at [798, 125] on link "Civil Glossary" at bounding box center [842, 129] width 88 height 41
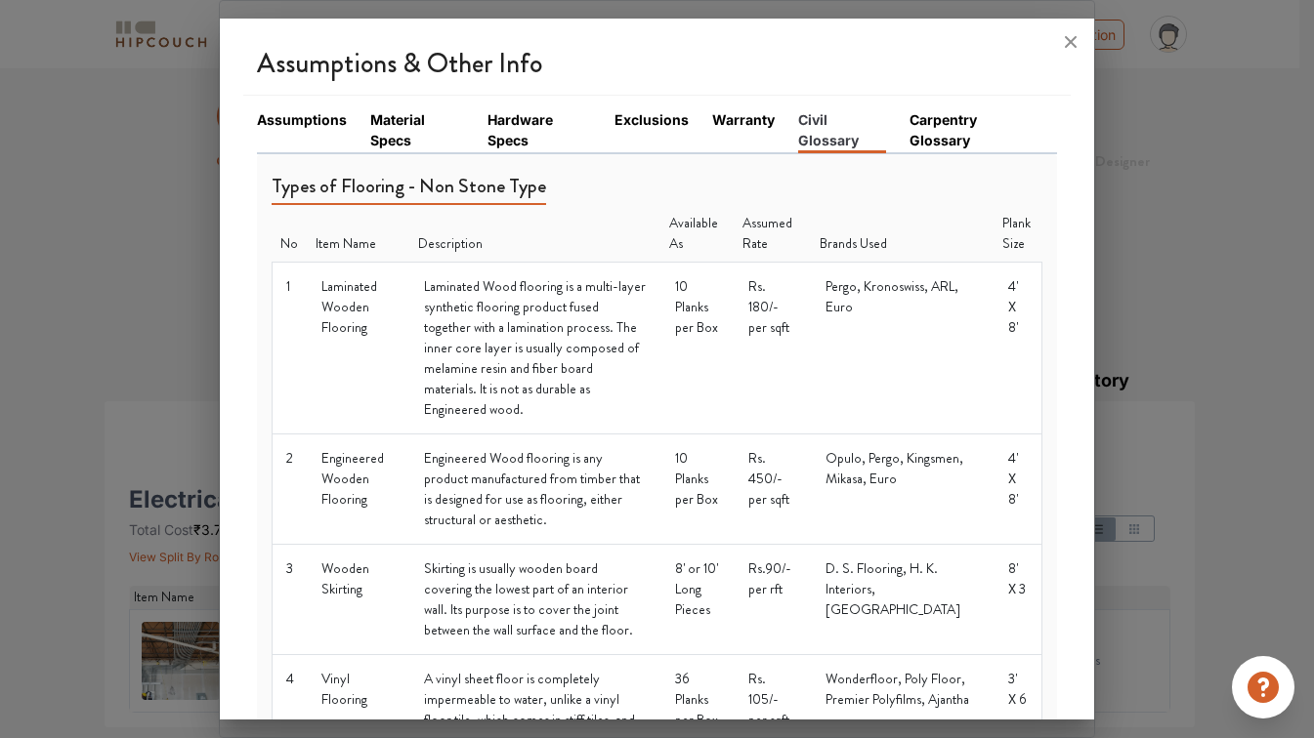
click at [931, 121] on link "Carpentry Glossary" at bounding box center [971, 129] width 124 height 41
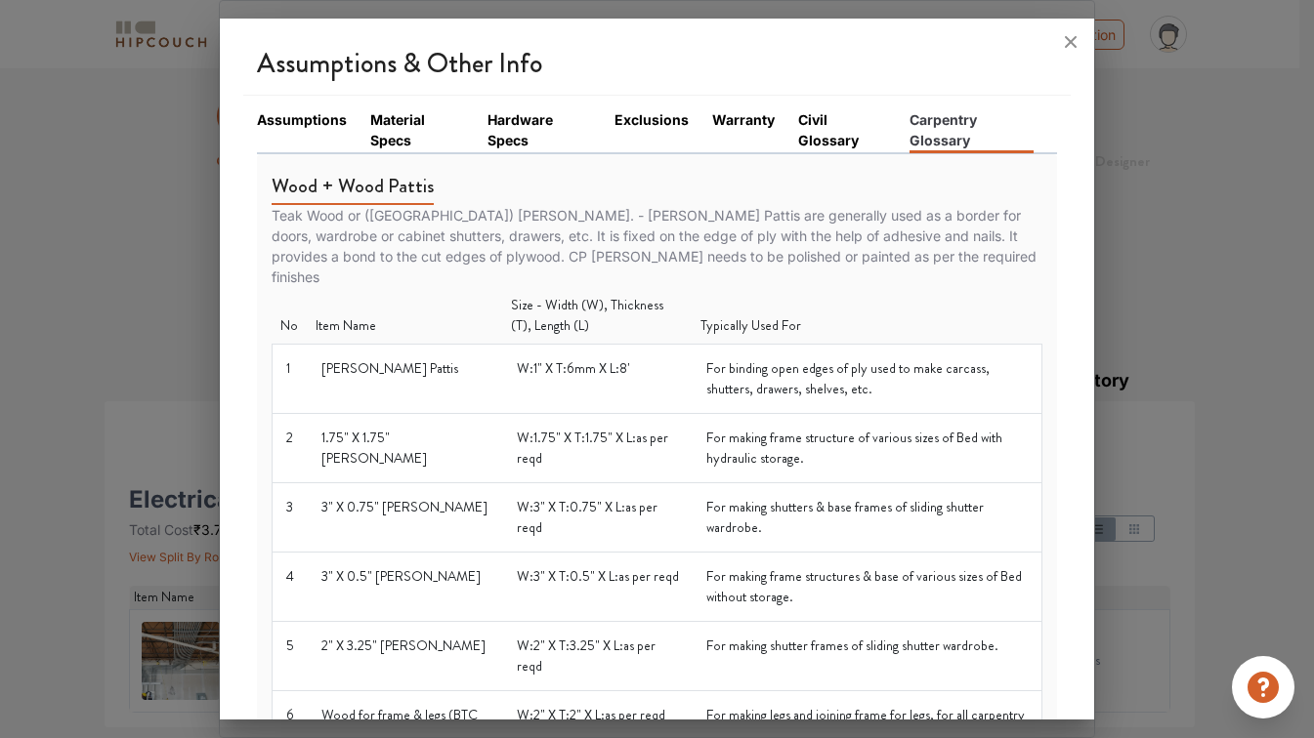
click at [218, 200] on div at bounding box center [657, 369] width 1314 height 738
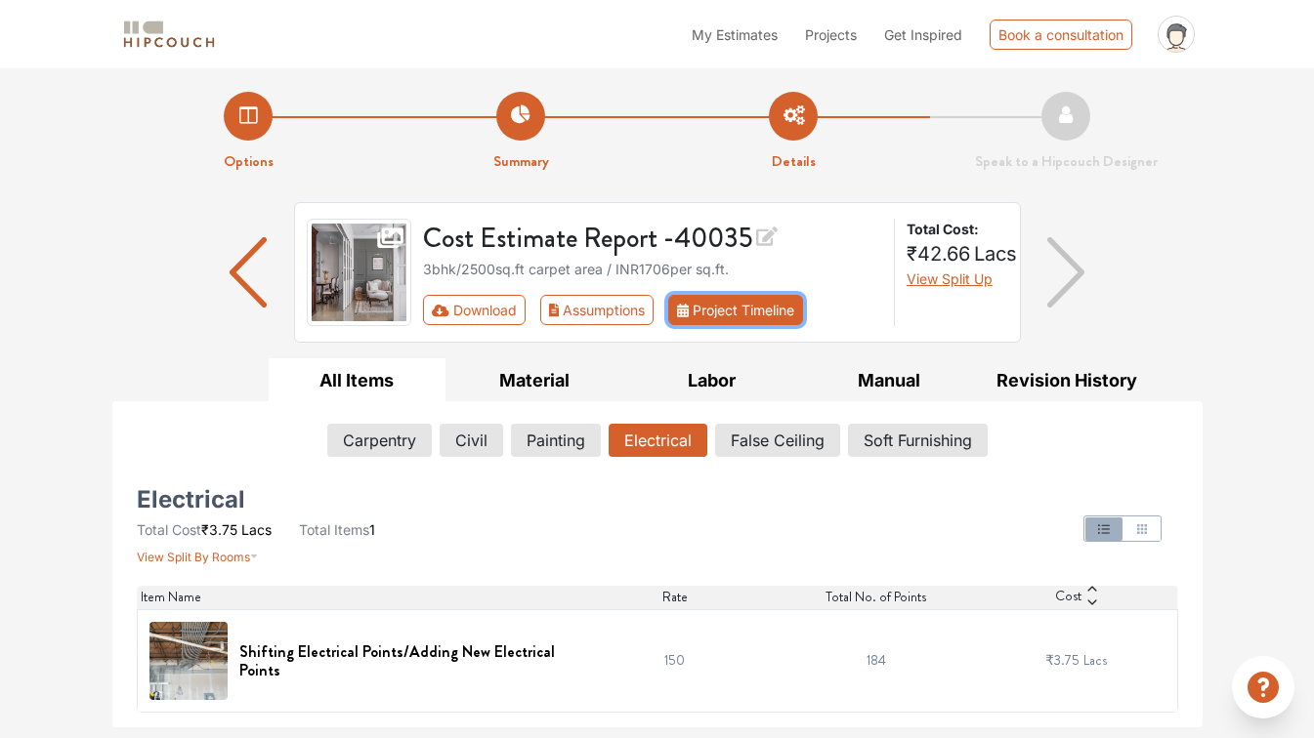
click at [745, 311] on button "Project Timeline" at bounding box center [735, 310] width 135 height 30
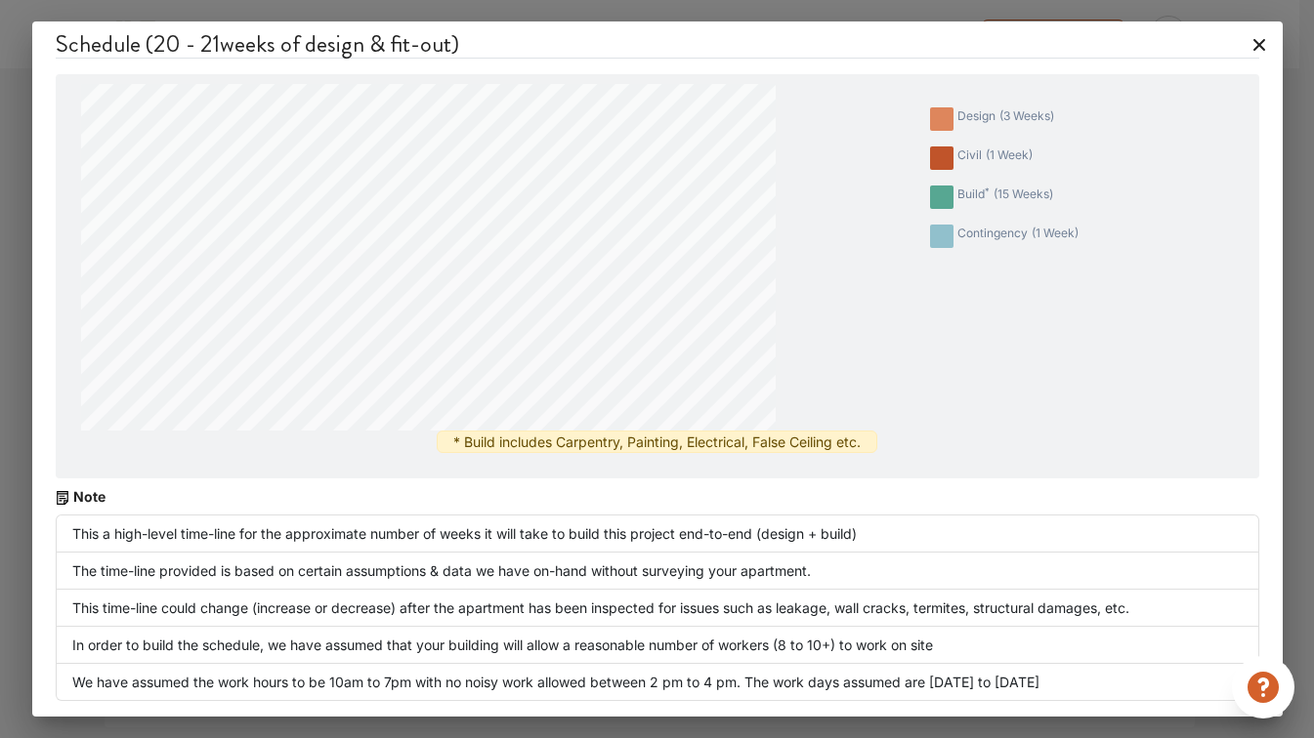
click at [1258, 41] on icon at bounding box center [1258, 44] width 31 height 31
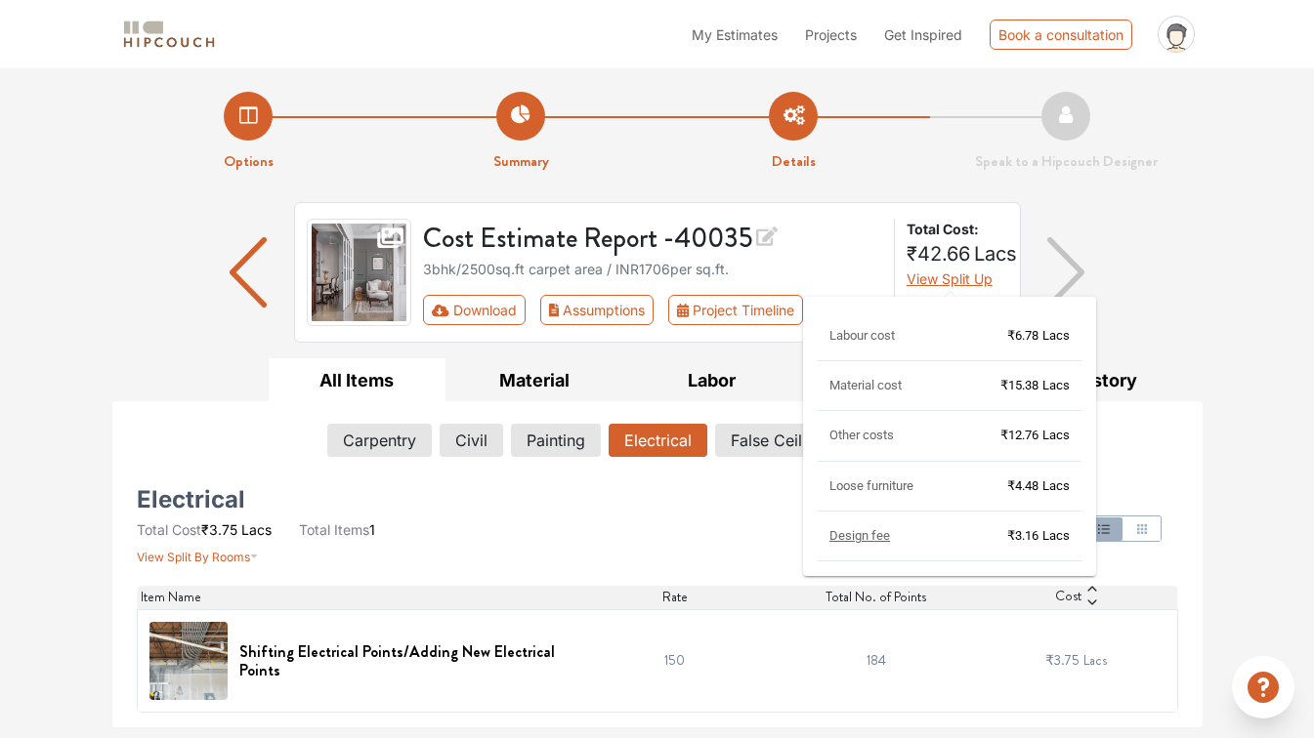
click at [947, 282] on span "View Split Up" at bounding box center [949, 279] width 86 height 17
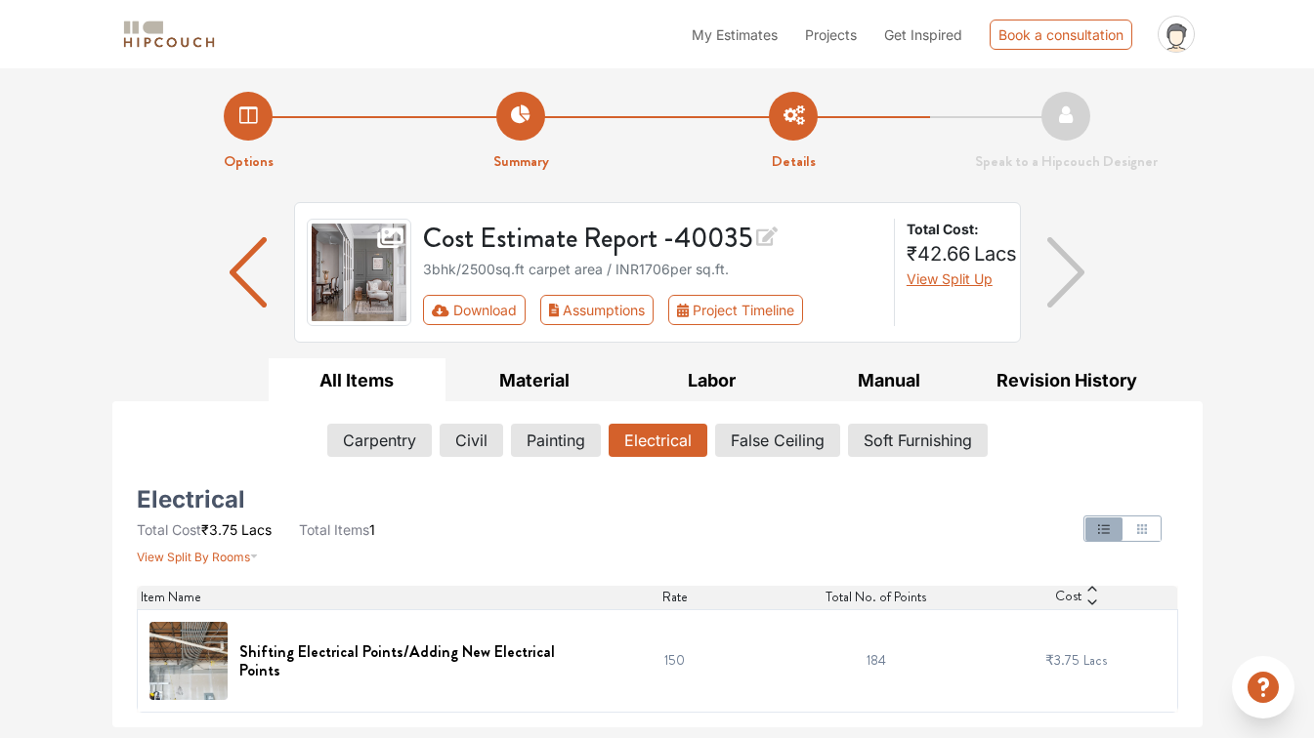
click at [1160, 246] on div "Cost Estimate Report - 40035 3bhk / 2500 sq.ft carpet area / INR 1706 per sq.ft…" at bounding box center [657, 280] width 1090 height 156
click at [808, 33] on span "Projects" at bounding box center [831, 34] width 52 height 17
click at [1160, 33] on icon "profile pic" at bounding box center [1175, 34] width 37 height 37
click at [151, 53] on span at bounding box center [169, 35] width 98 height 44
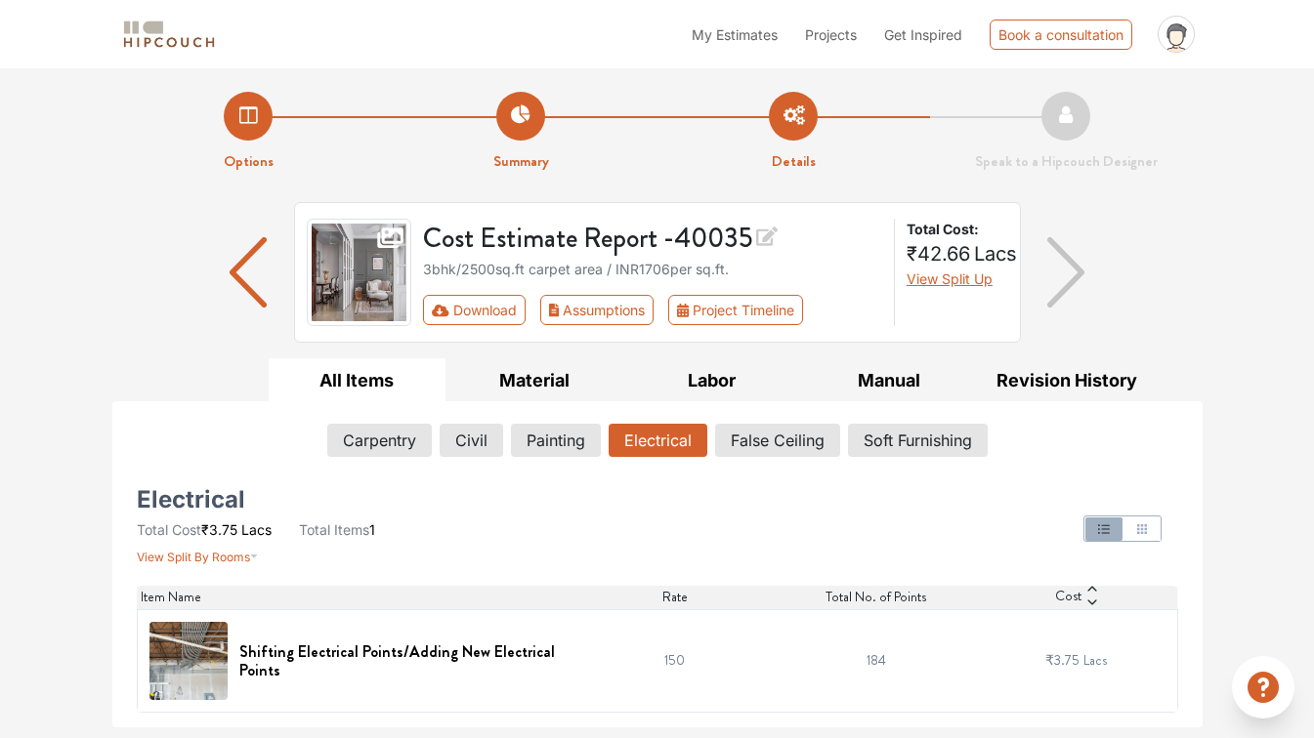
click at [155, 48] on img at bounding box center [169, 35] width 98 height 34
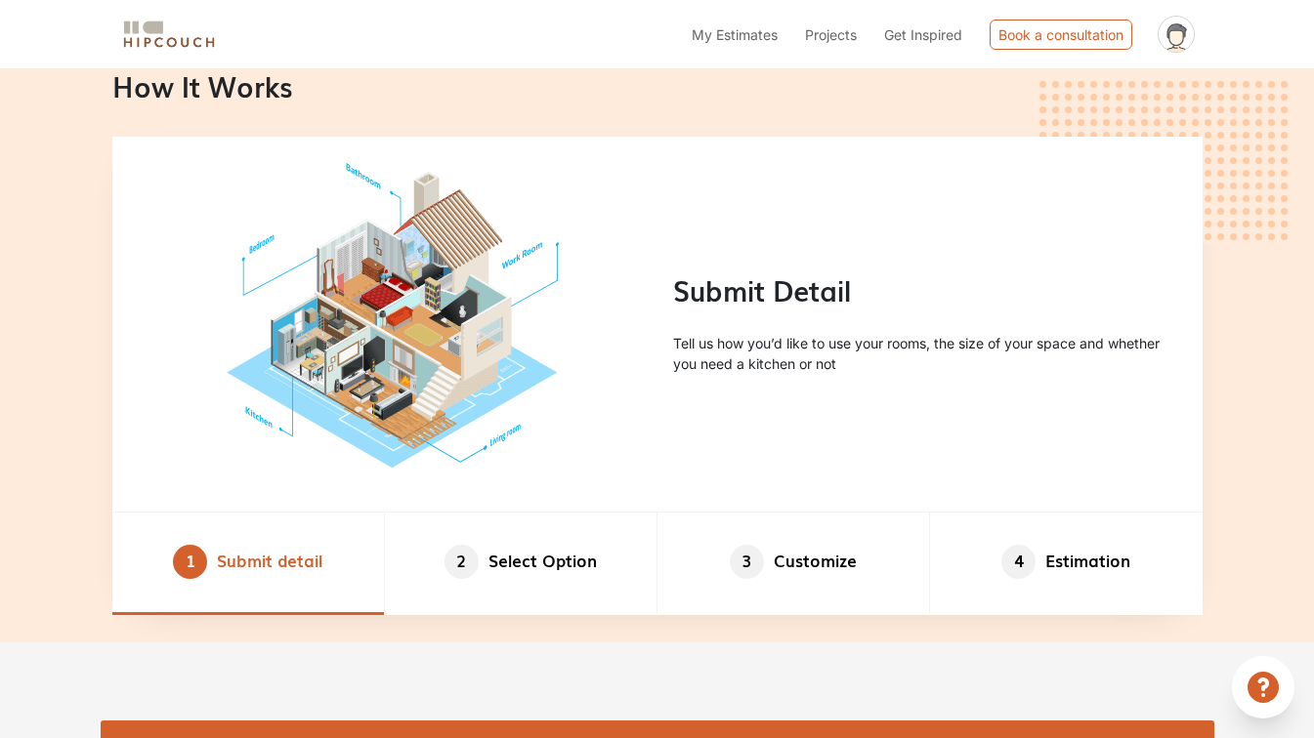
scroll to position [858, 0]
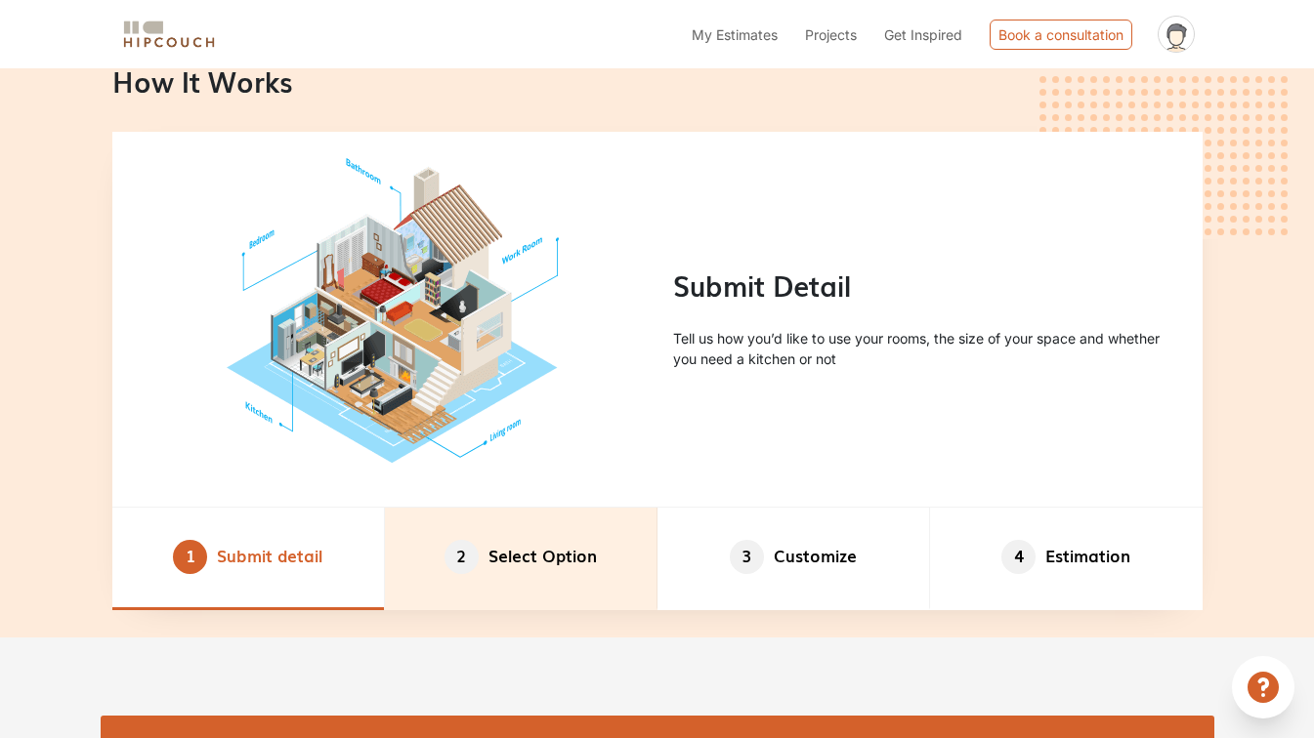
click at [482, 591] on li "2 Select Option" at bounding box center [521, 559] width 273 height 103
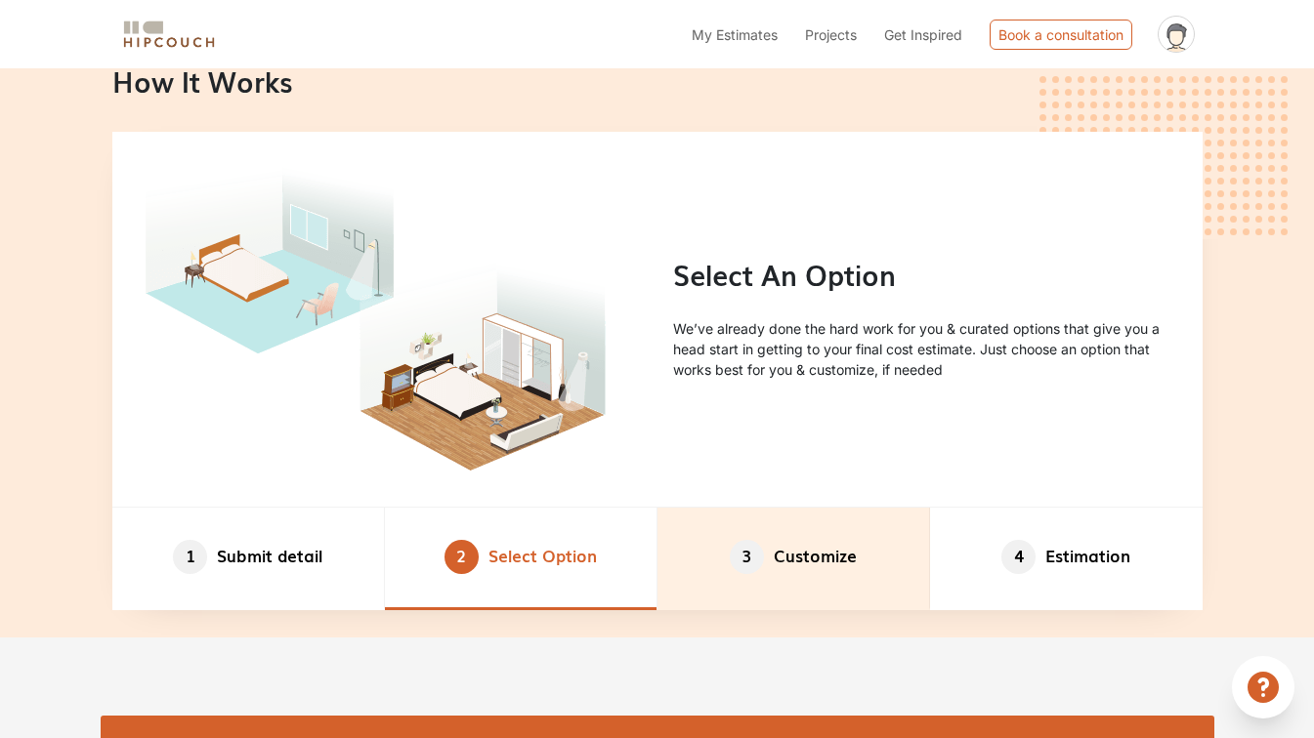
click at [809, 566] on li "3 Customize" at bounding box center [793, 559] width 273 height 103
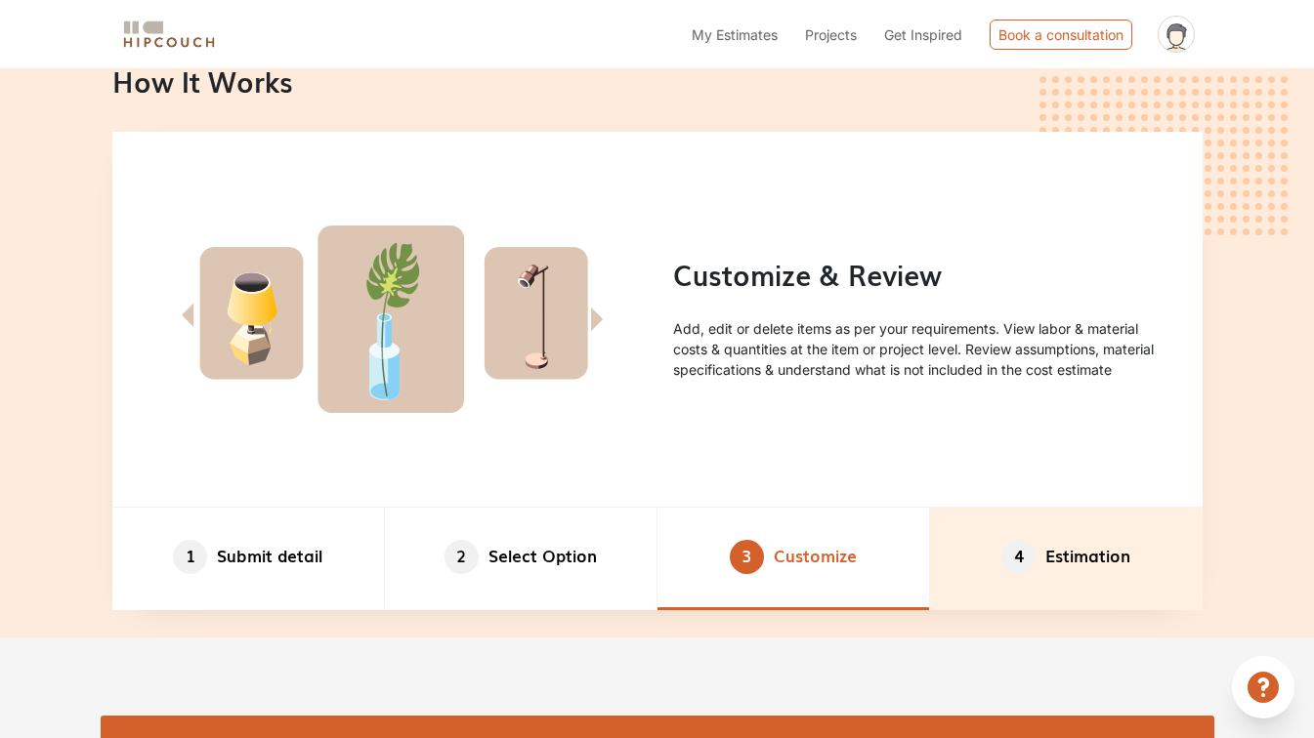
click at [1119, 569] on li "4 Estimation" at bounding box center [1066, 559] width 273 height 103
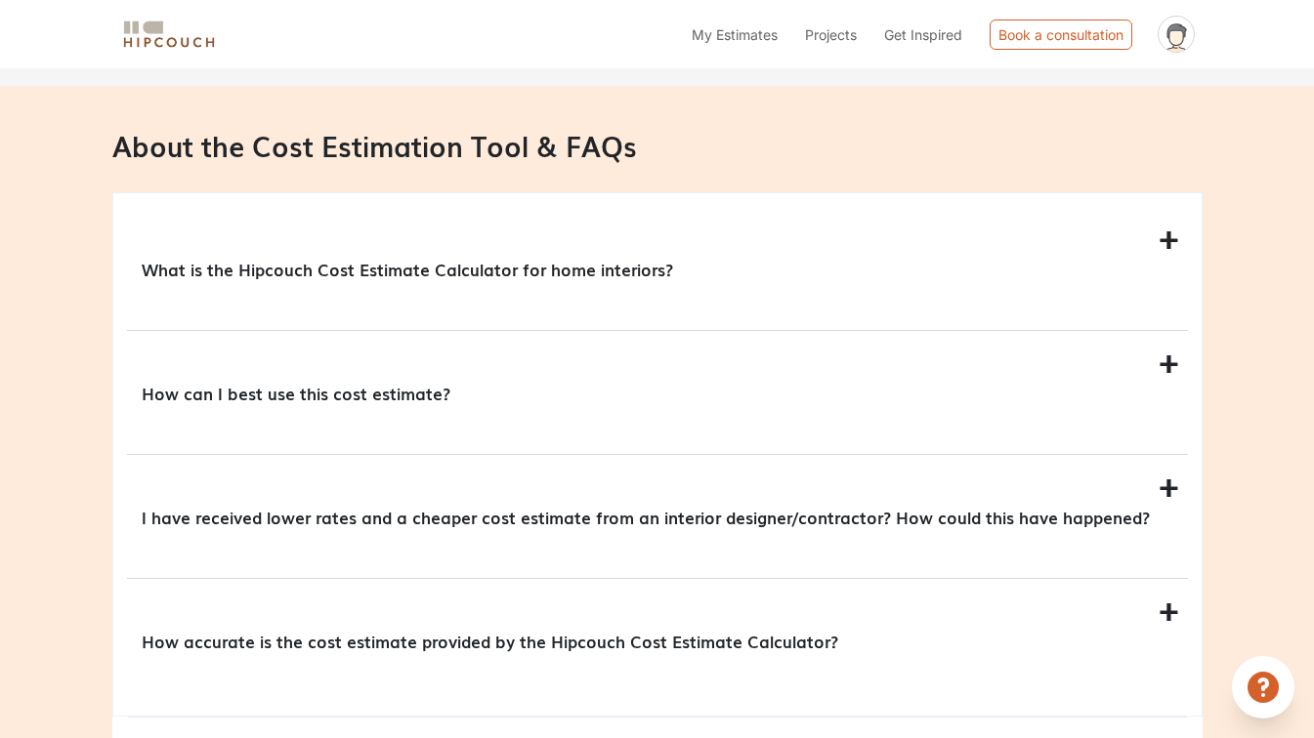
scroll to position [1717, 0]
